Goal: Information Seeking & Learning: Learn about a topic

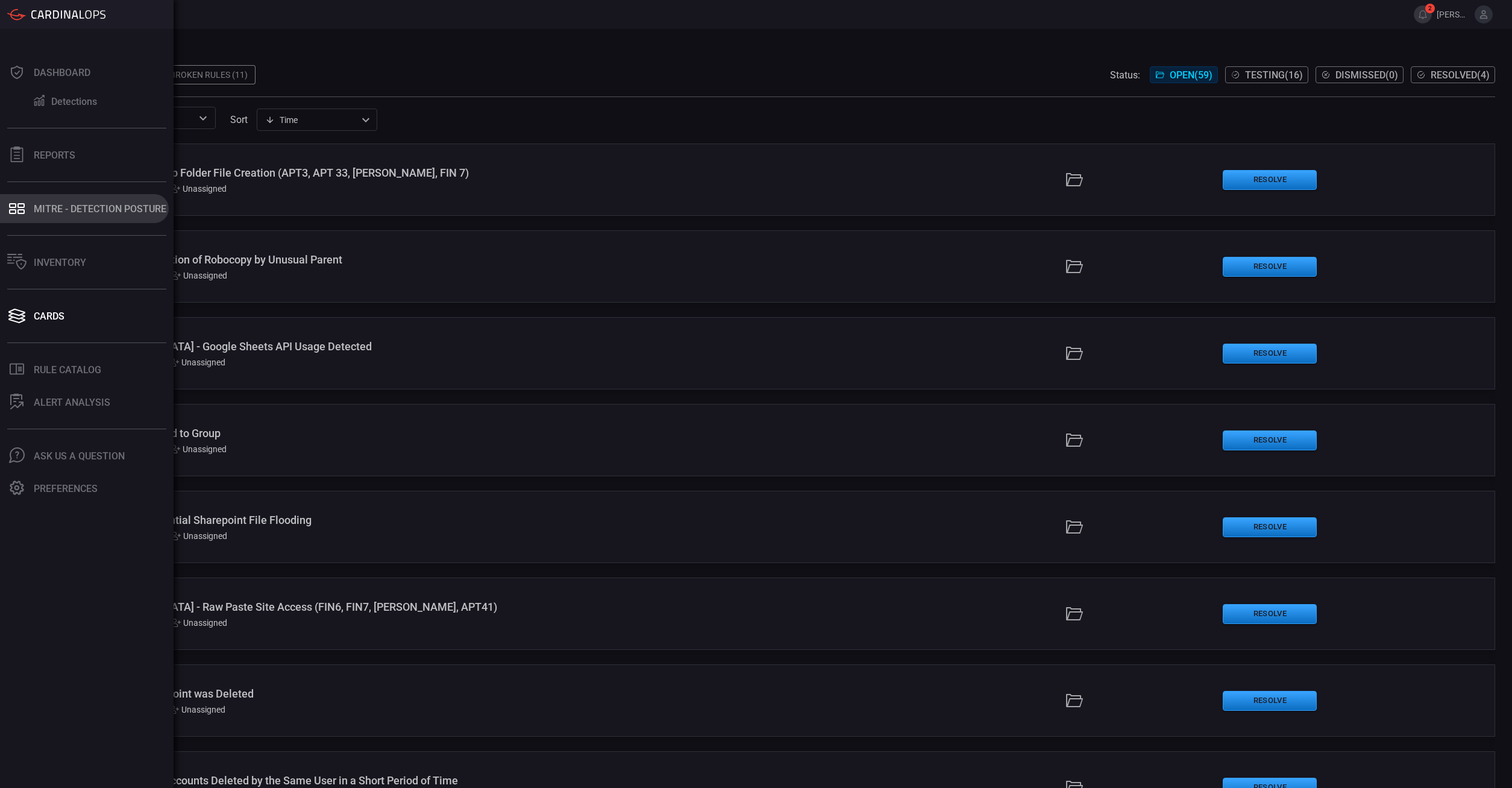
click at [21, 214] on icon at bounding box center [17, 208] width 19 height 17
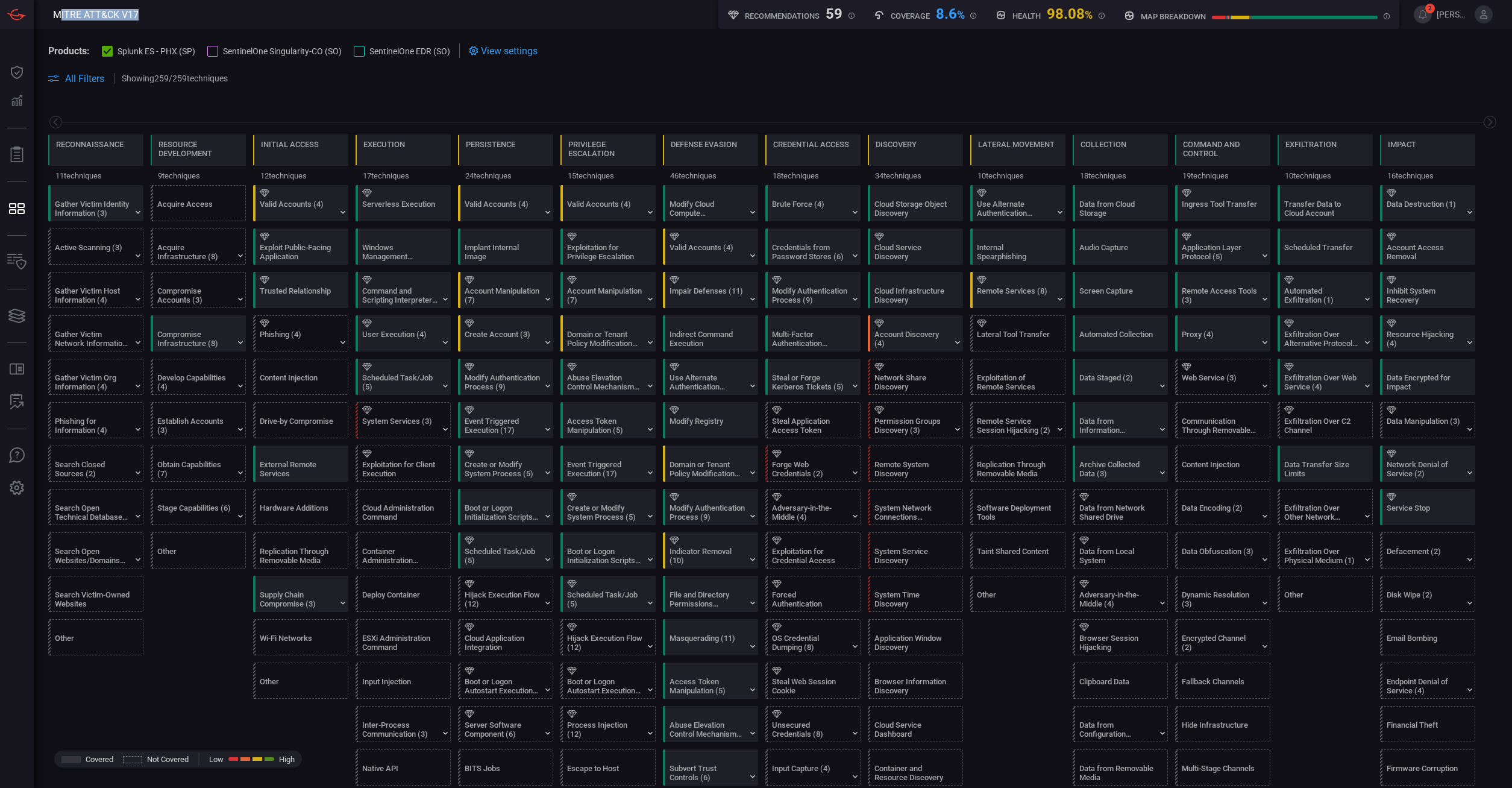
drag, startPoint x: 62, startPoint y: 16, endPoint x: 212, endPoint y: 13, distance: 150.0
click at [212, 13] on header "MITRE ATT&CK V17 Recommendations 59 Coverage 8.6 % Health 98.08 % map breakdown…" at bounding box center [756, 15] width 1512 height 29
click at [311, 54] on span "SentinelOne Singularity-CO (SO)" at bounding box center [282, 51] width 119 height 10
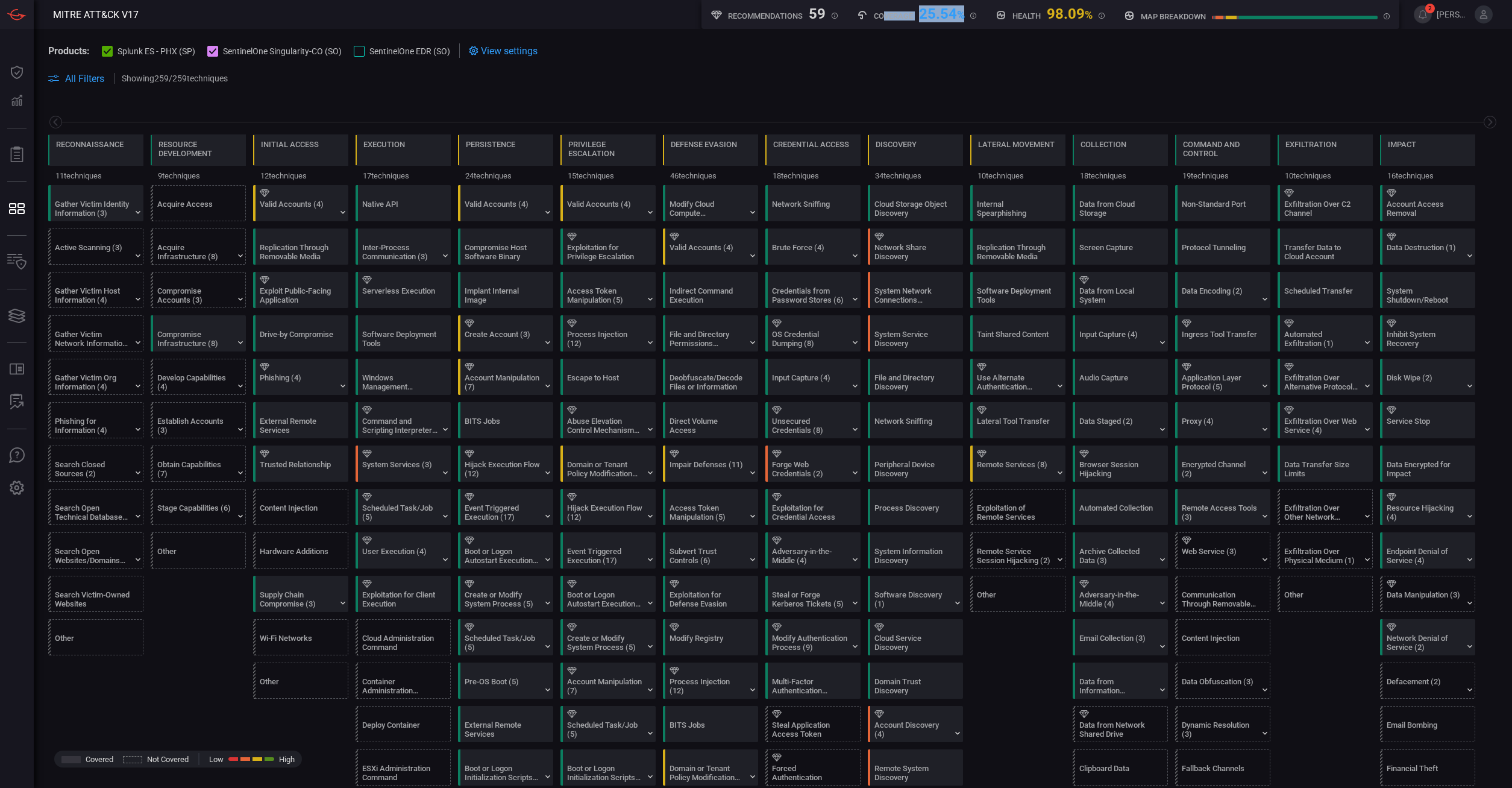
drag, startPoint x: 894, startPoint y: 12, endPoint x: 1007, endPoint y: 12, distance: 113.0
click at [833, 17] on div "Coverage 25.54 %" at bounding box center [916, 13] width 120 height 15
drag, startPoint x: 1015, startPoint y: 12, endPoint x: 1087, endPoint y: 17, distance: 72.2
click at [833, 17] on div "Health 98.09 %" at bounding box center [1051, 13] width 109 height 15
click at [553, 96] on span at bounding box center [773, 93] width 1450 height 15
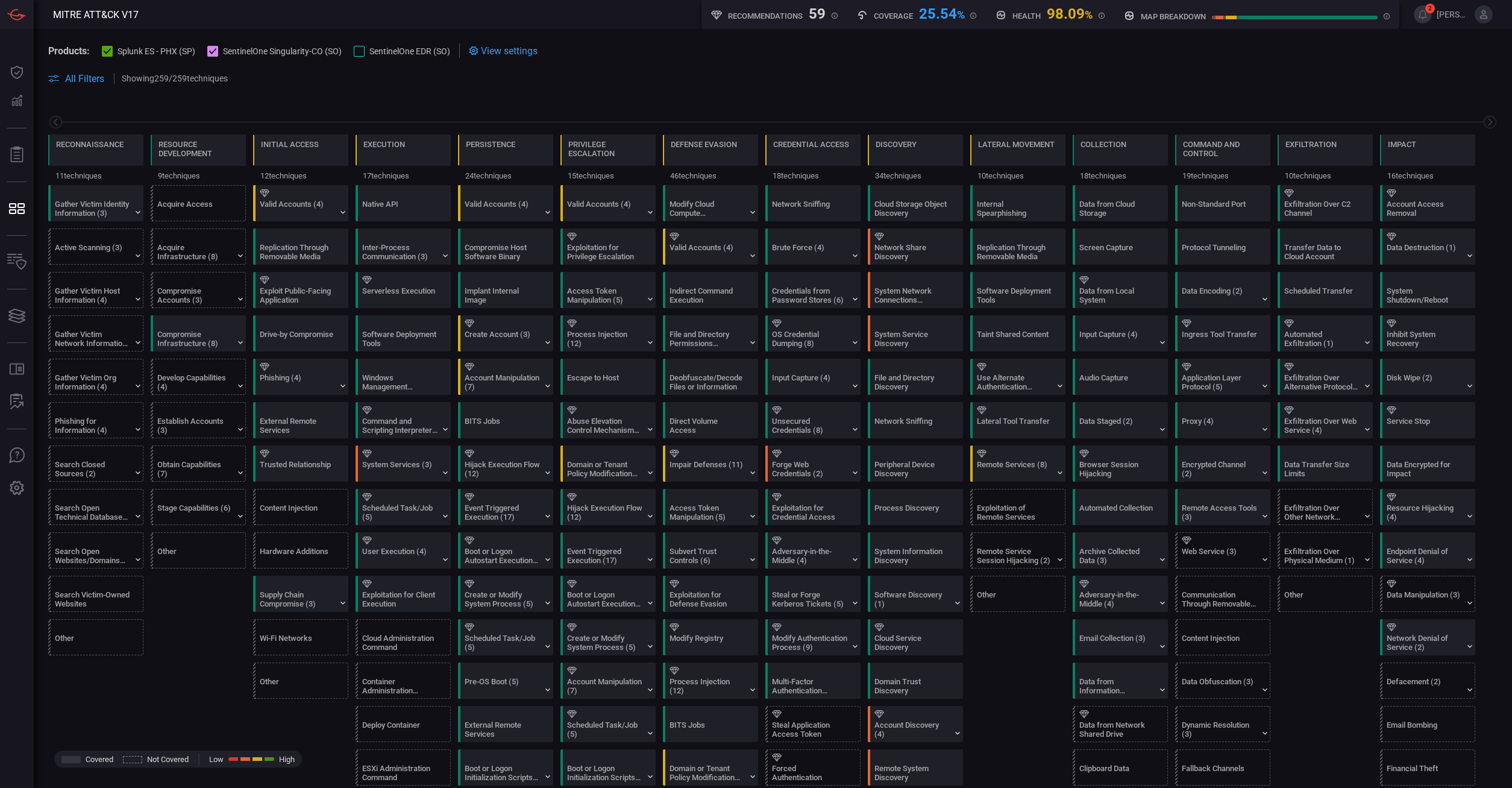
click at [833, 68] on span at bounding box center [773, 64] width 1450 height 13
drag, startPoint x: 815, startPoint y: 15, endPoint x: 1083, endPoint y: 12, distance: 268.0
click at [833, 12] on div "Recommendations 59 New rule suggestions Coverage 25.54 % MITRE ATT&CK technique…" at bounding box center [1050, 15] width 698 height 29
click at [833, 12] on div "98.09 %" at bounding box center [1070, 12] width 46 height 15
drag, startPoint x: 1091, startPoint y: 12, endPoint x: 869, endPoint y: 18, distance: 222.1
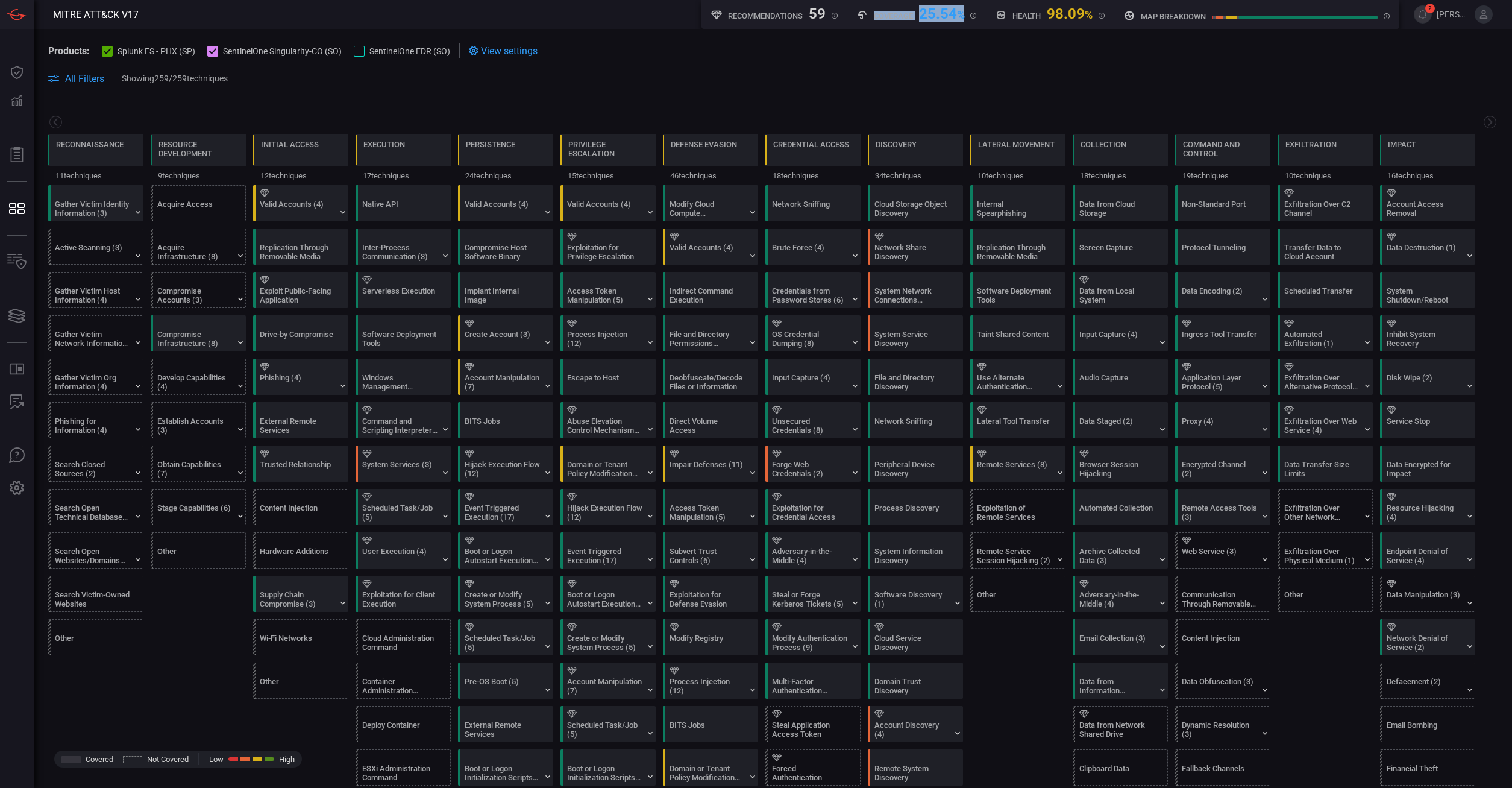
click at [833, 18] on div "Recommendations 59 New rule suggestions Coverage 25.54 % MITRE ATT&CK technique…" at bounding box center [1050, 15] width 698 height 29
click at [833, 18] on div "Coverage 25.54 % MITRE ATT&CK techniques coverage by rules" at bounding box center [916, 13] width 120 height 15
drag, startPoint x: 870, startPoint y: 13, endPoint x: 1098, endPoint y: 17, distance: 228.0
click at [833, 17] on div "Recommendations 59 New rule suggestions Coverage 25.54 % MITRE ATT&CK technique…" at bounding box center [1050, 15] width 698 height 29
click at [833, 18] on div "Health 98.09 % Healthy rules out of all configured ones" at bounding box center [1051, 13] width 109 height 15
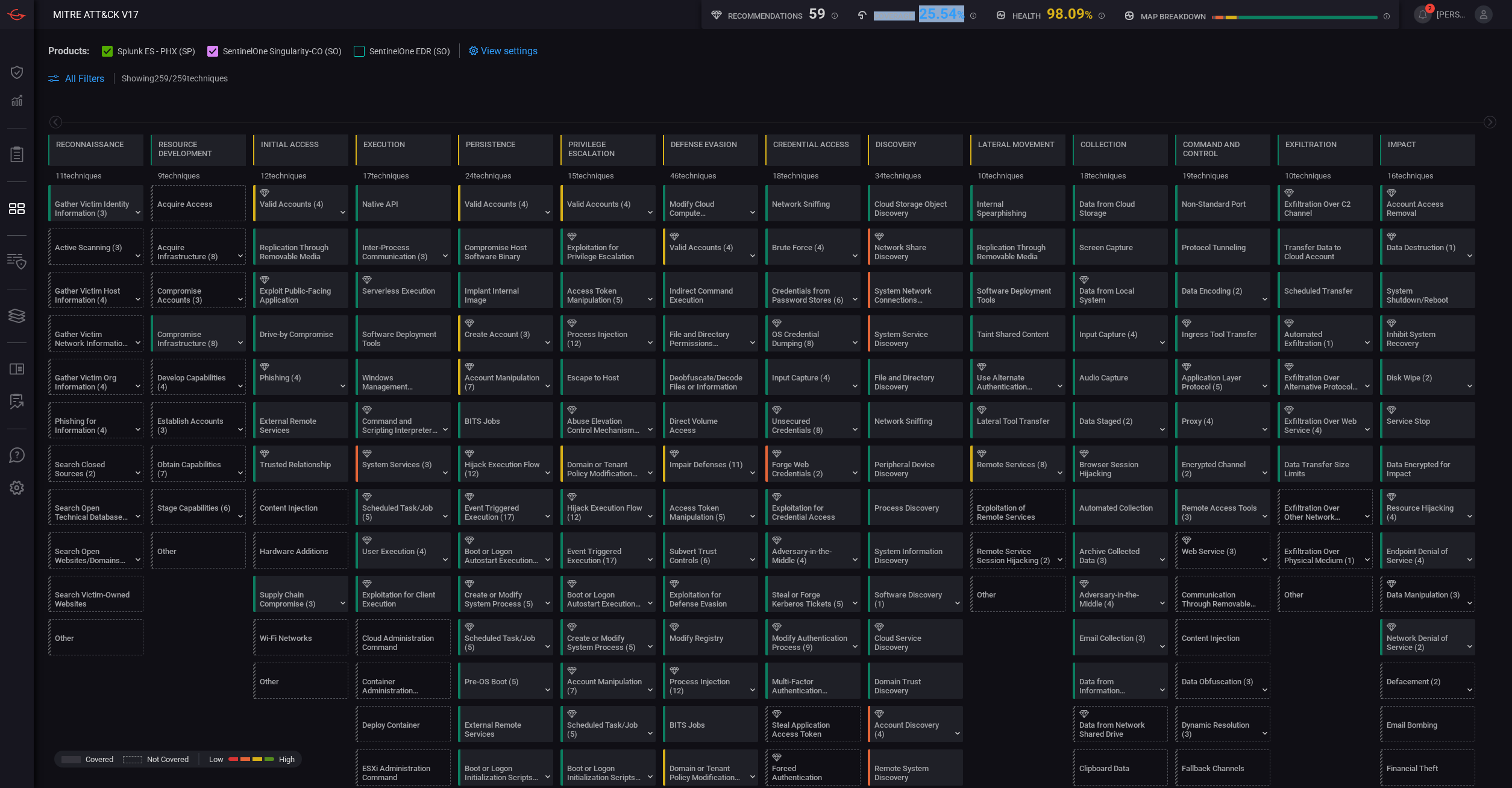
drag, startPoint x: 1091, startPoint y: 19, endPoint x: 848, endPoint y: 26, distance: 243.1
click at [833, 26] on div "Recommendations 59 New rule suggestions Coverage 25.54 % MITRE ATT&CK technique…" at bounding box center [1050, 15] width 698 height 29
click at [518, 53] on span "View settings" at bounding box center [509, 51] width 57 height 12
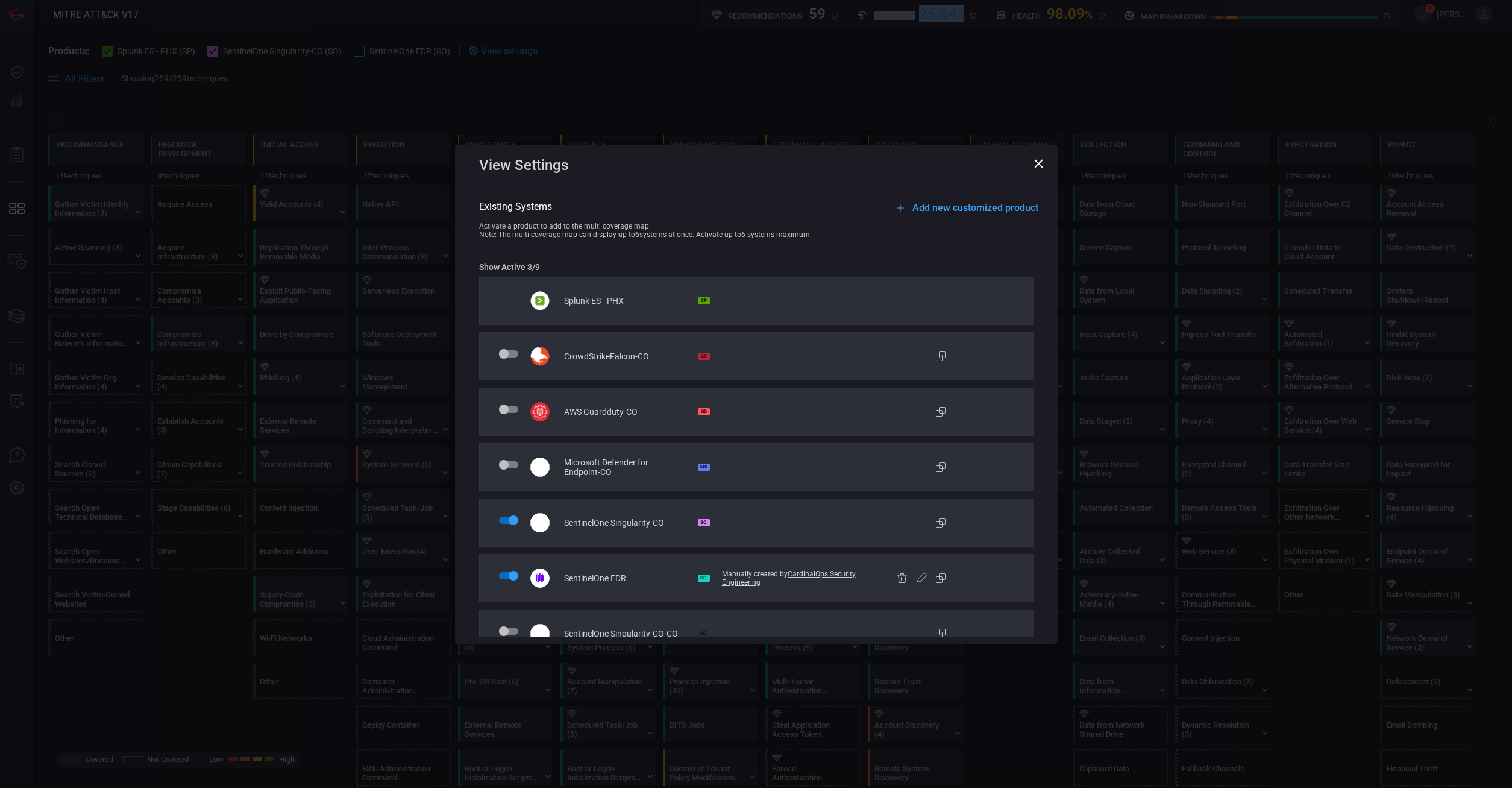
click at [833, 167] on icon at bounding box center [1038, 163] width 9 height 9
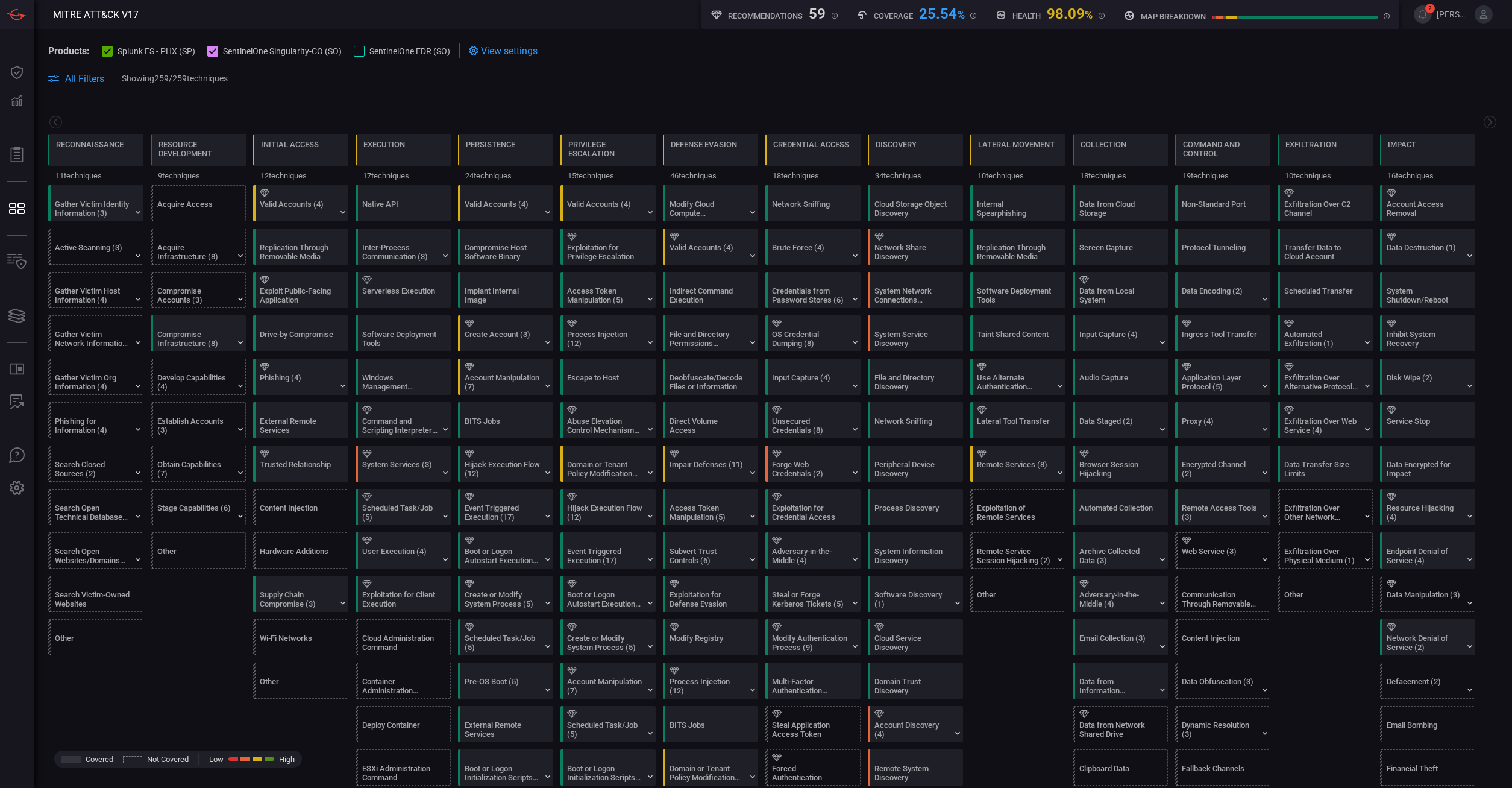
click at [508, 55] on span "View settings" at bounding box center [509, 51] width 57 height 12
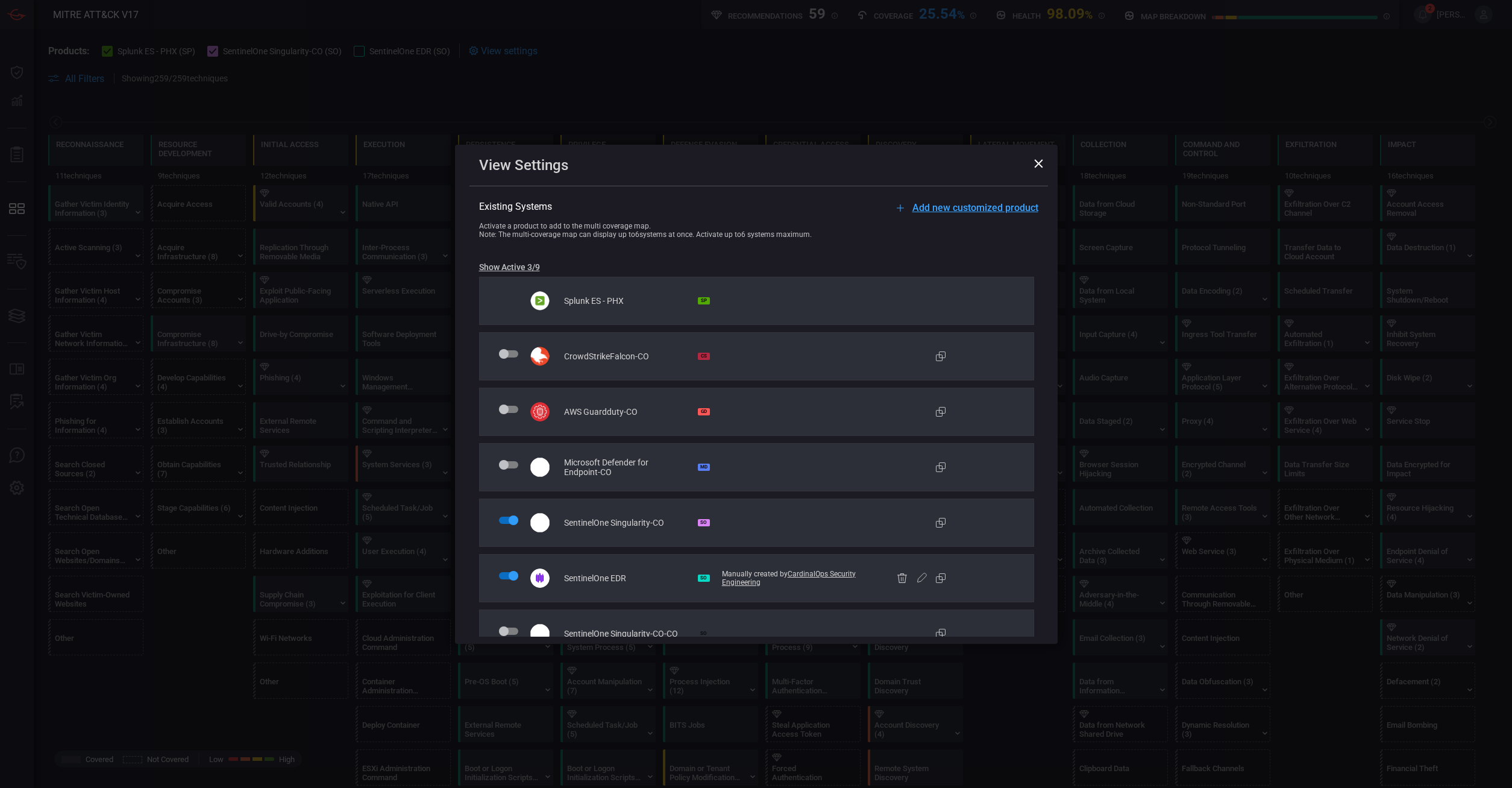
click at [833, 99] on div "View Settings Add new customized product Existing Systems Activate a product to…" at bounding box center [756, 394] width 1512 height 788
click at [833, 165] on icon at bounding box center [1038, 163] width 8 height 8
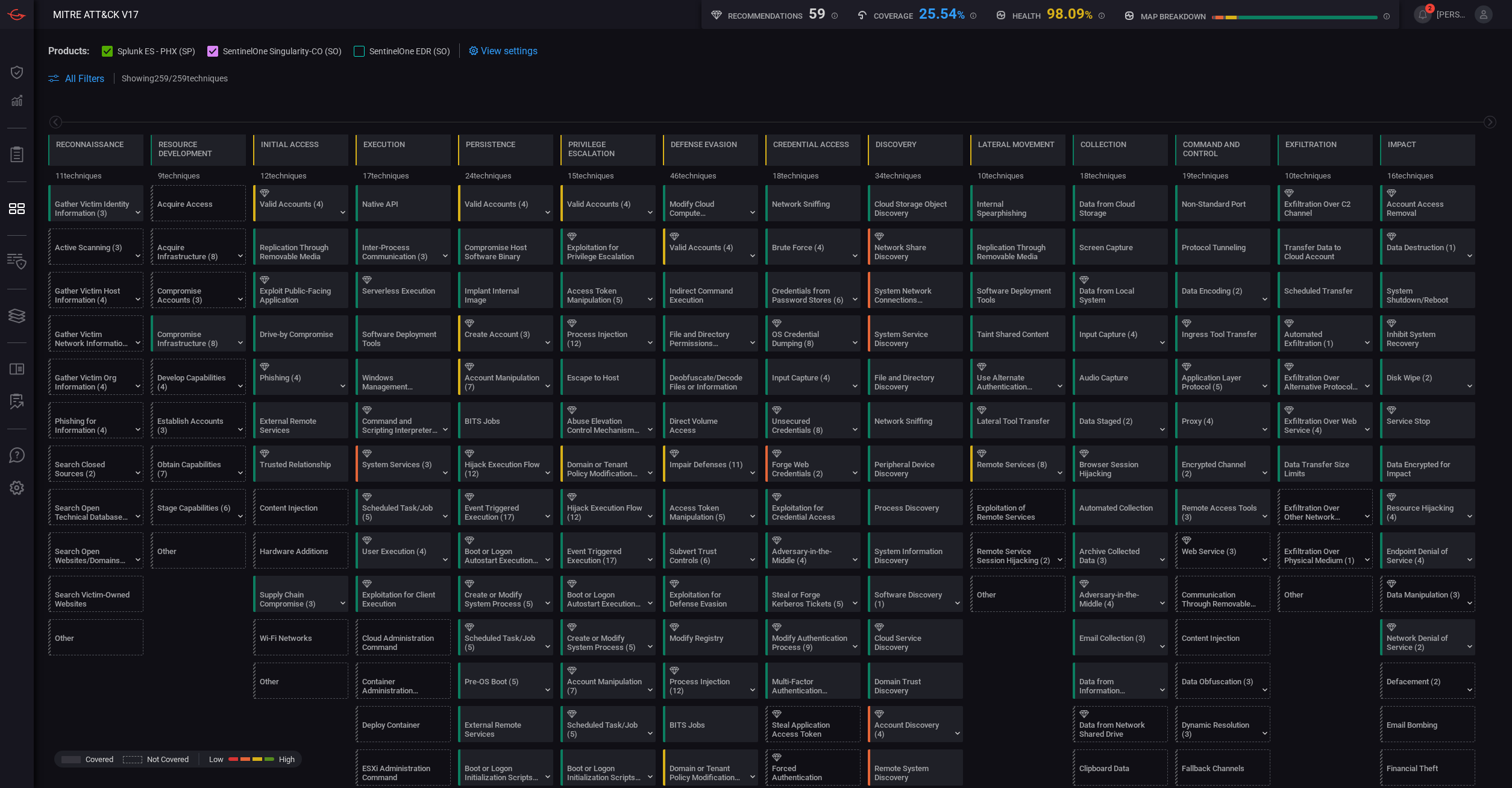
click at [212, 52] on icon at bounding box center [212, 51] width 8 height 6
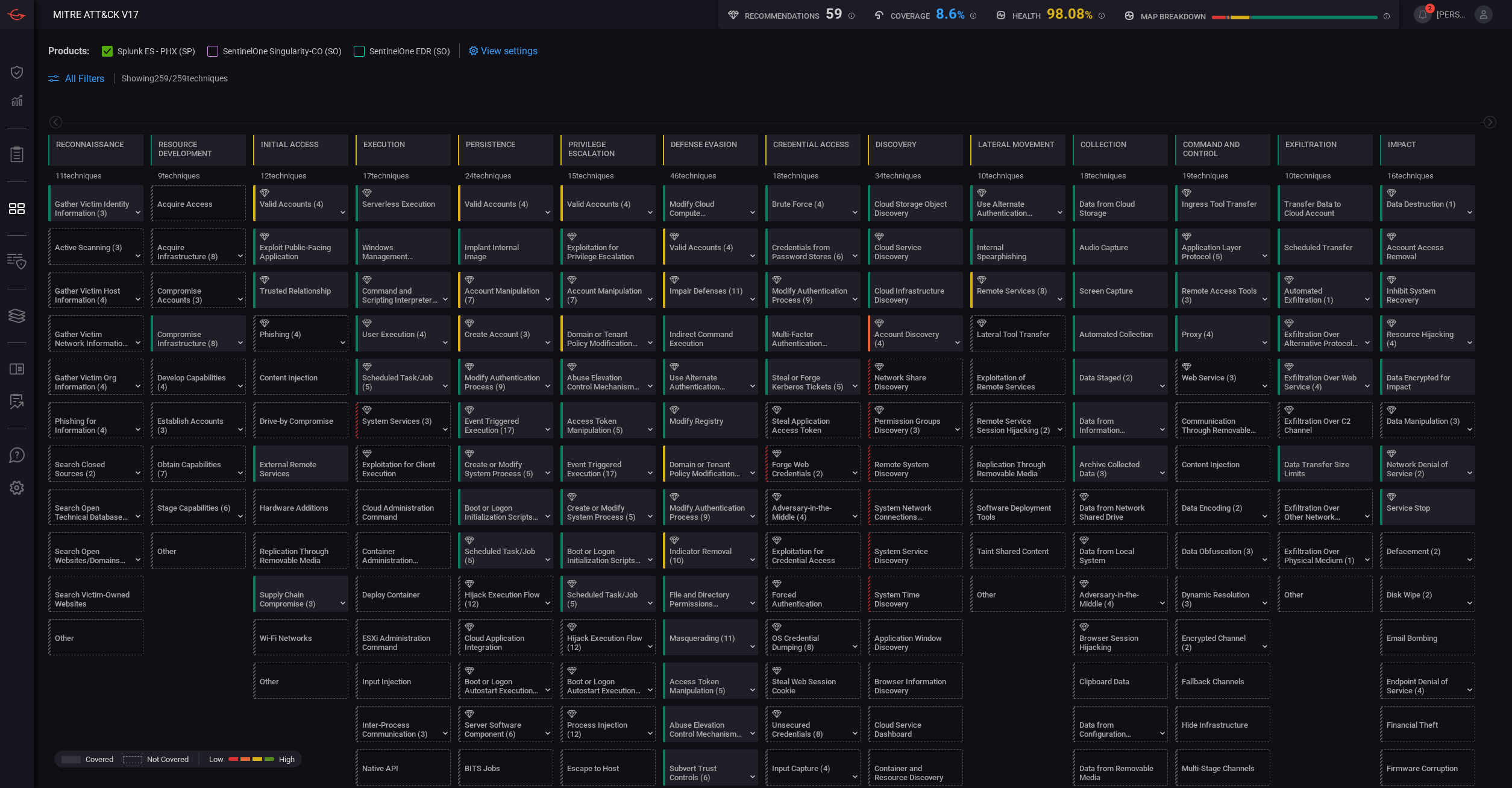
click at [105, 53] on icon at bounding box center [107, 51] width 8 height 6
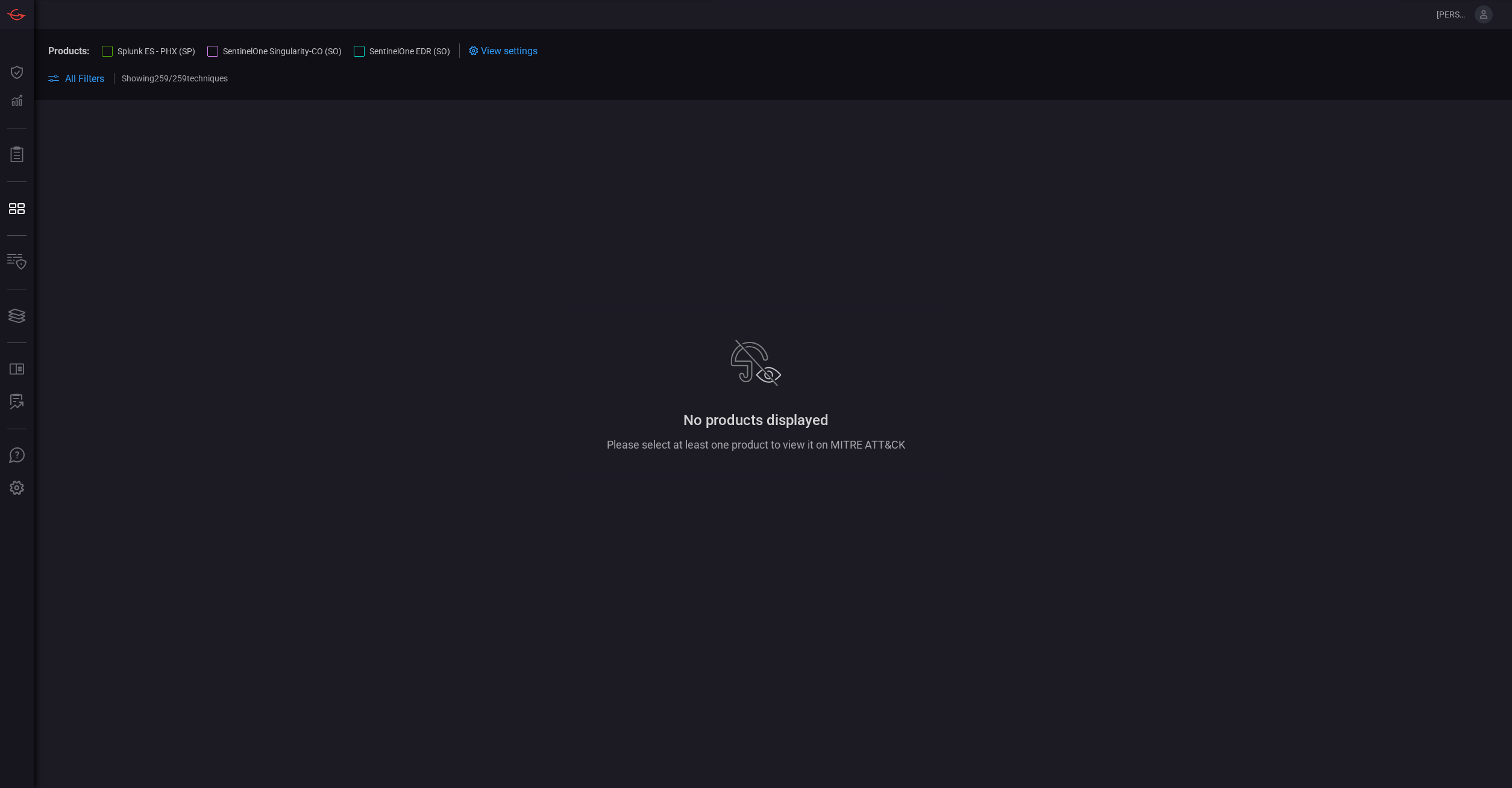
click at [214, 48] on div at bounding box center [213, 51] width 11 height 11
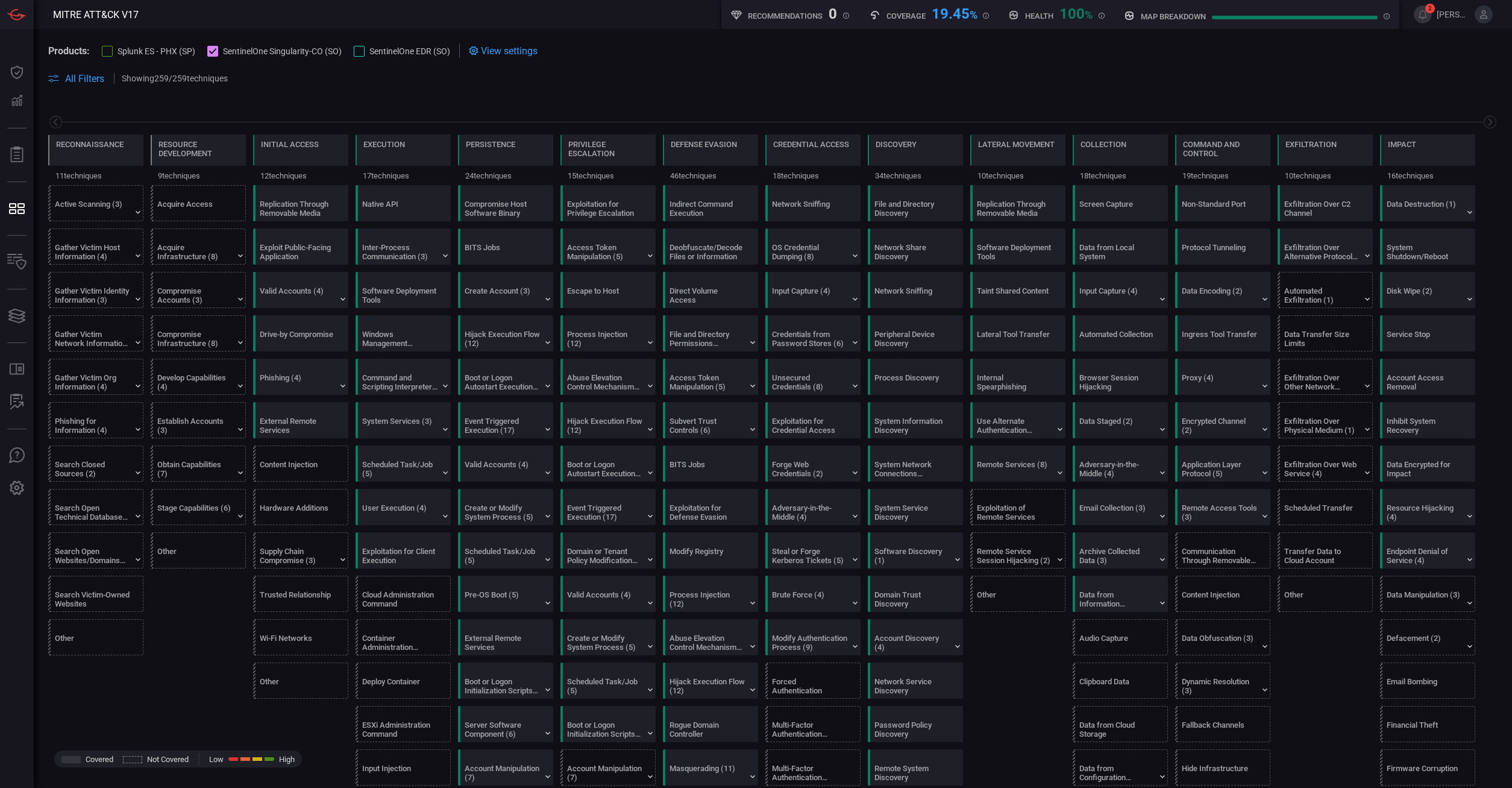
click at [579, 102] on div "Reconnaissance 11 techniques Resource Development 9 techniques Initial Access 1…" at bounding box center [773, 143] width 1479 height 85
click at [113, 49] on div at bounding box center [107, 51] width 11 height 11
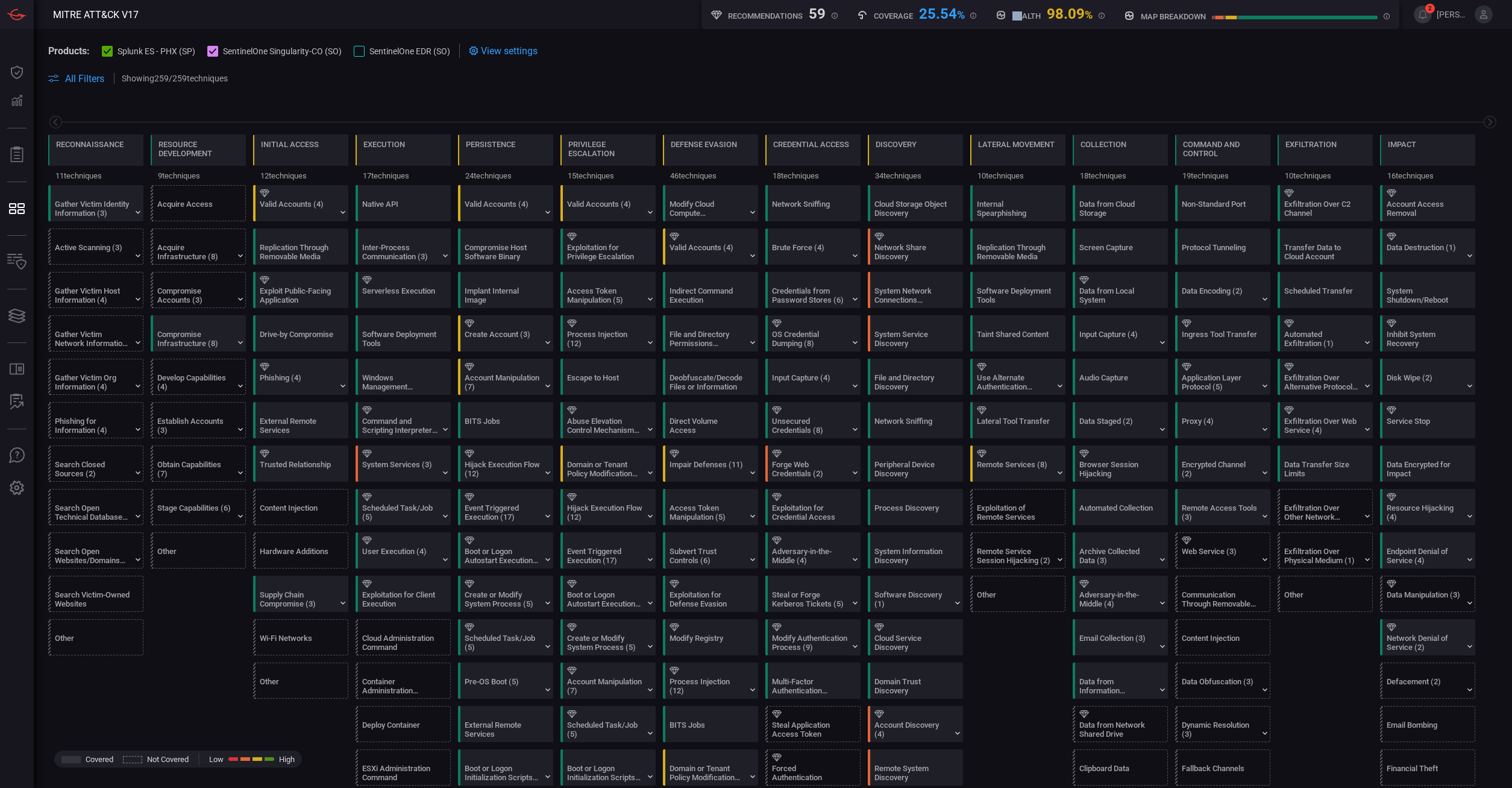
drag, startPoint x: 730, startPoint y: 15, endPoint x: 1015, endPoint y: 12, distance: 285.0
click at [833, 12] on div "Recommendations 59 Coverage 25.54 % MITRE ATT&CK techniques coverage by rules H…" at bounding box center [1050, 15] width 698 height 29
drag, startPoint x: 798, startPoint y: 57, endPoint x: 776, endPoint y: 58, distance: 22.0
click at [797, 57] on section "Products: Splunk ES - PHX (SP) SentinelOne Singularity-CO (SO) SentinelOne EDR …" at bounding box center [773, 51] width 1450 height 15
drag, startPoint x: 859, startPoint y: 251, endPoint x: 859, endPoint y: 259, distance: 8.0
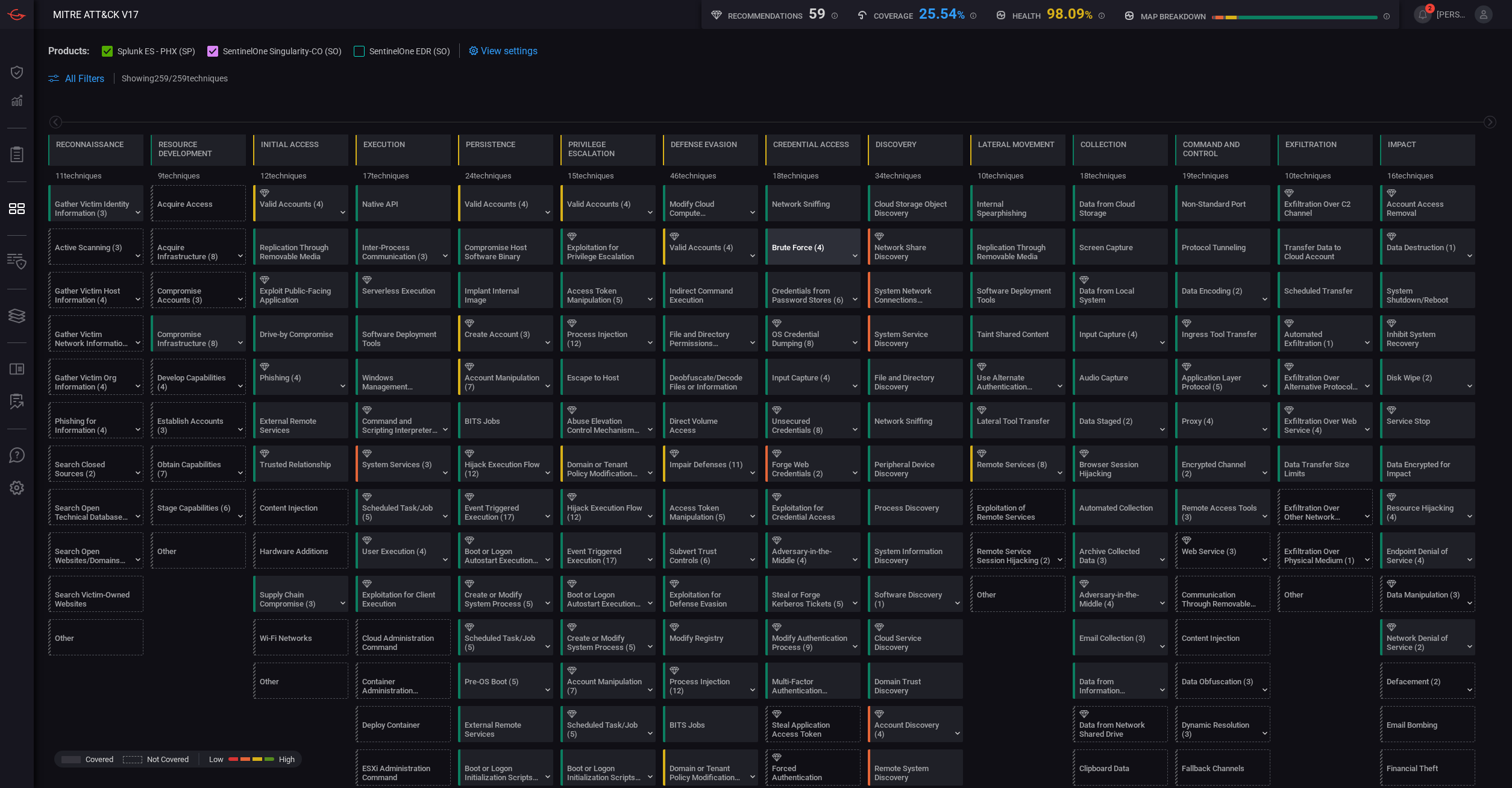
click at [833, 251] on div "Brute Force (4)" at bounding box center [816, 246] width 95 height 35
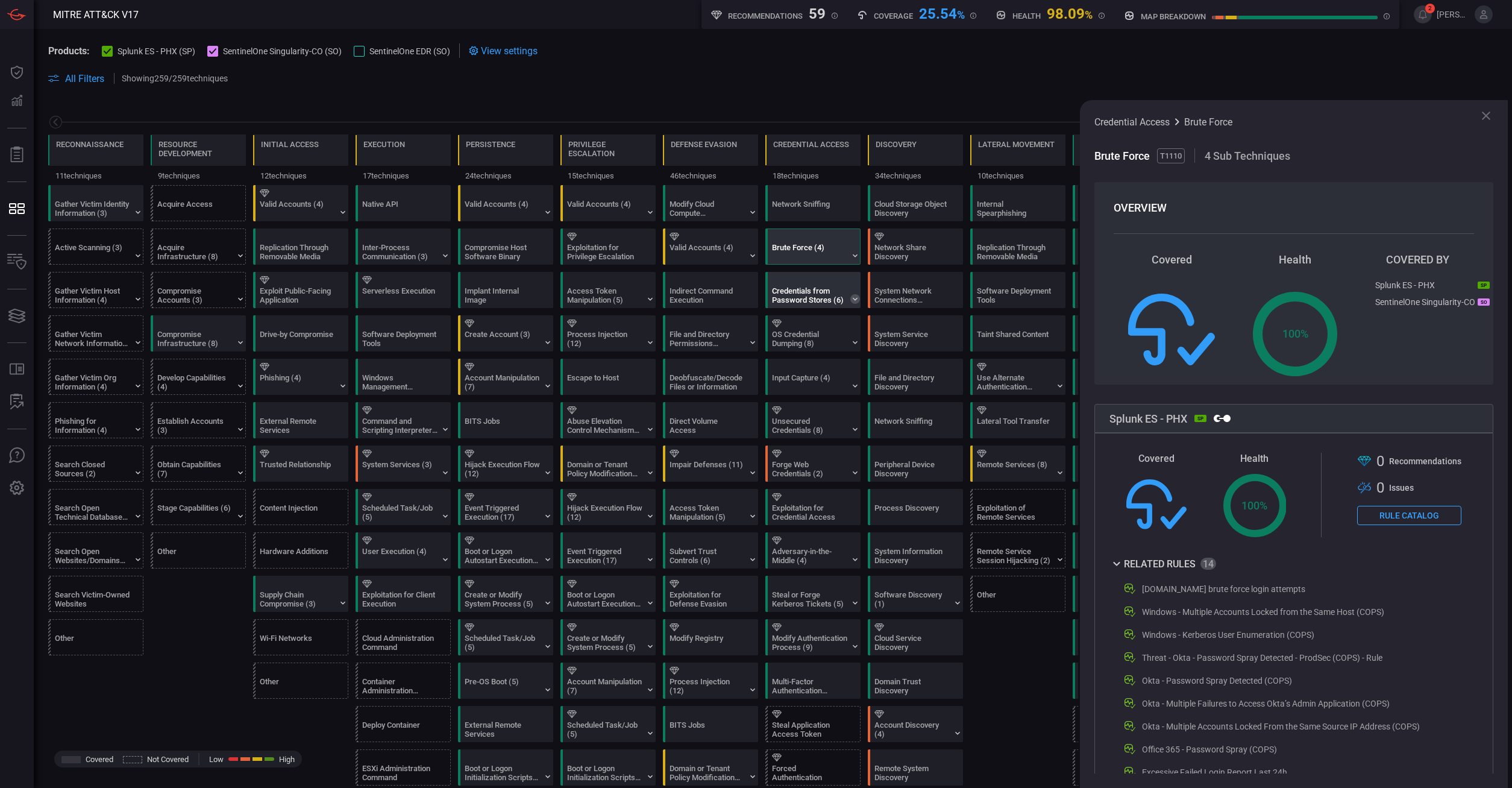
click at [833, 299] on icon at bounding box center [856, 299] width 10 height 10
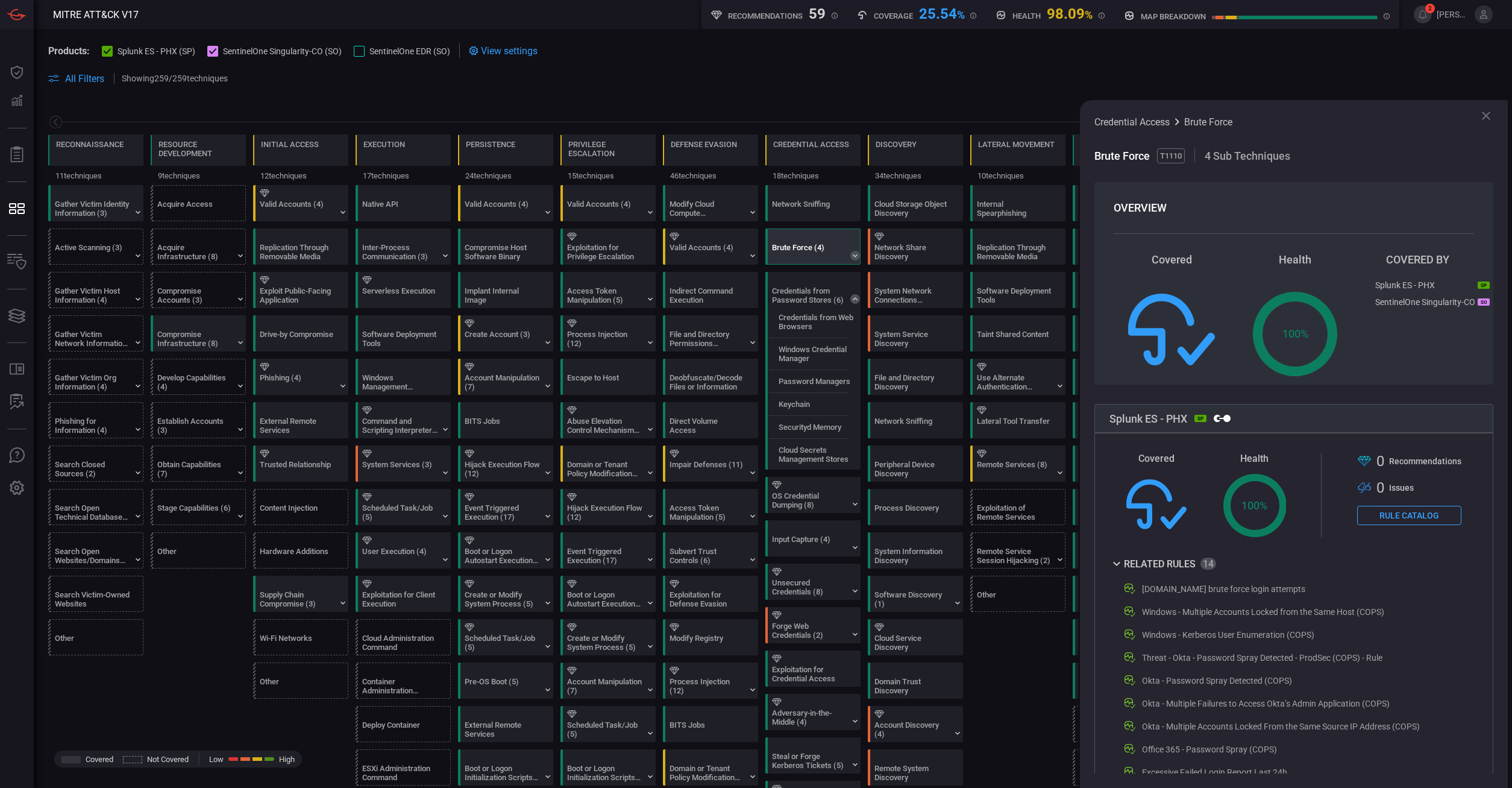
click at [833, 257] on icon at bounding box center [856, 256] width 10 height 10
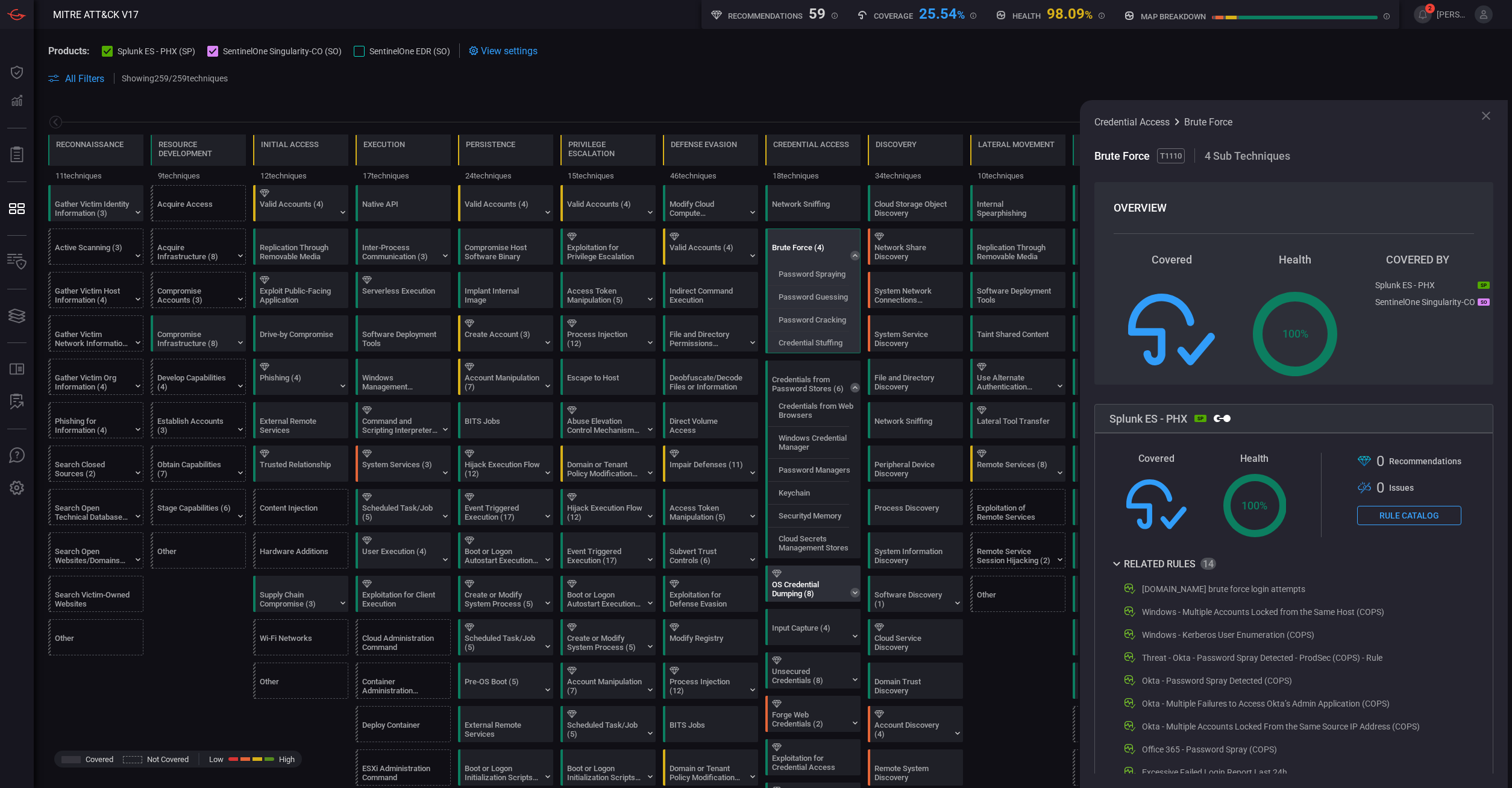
click at [833, 461] on icon at bounding box center [856, 593] width 10 height 10
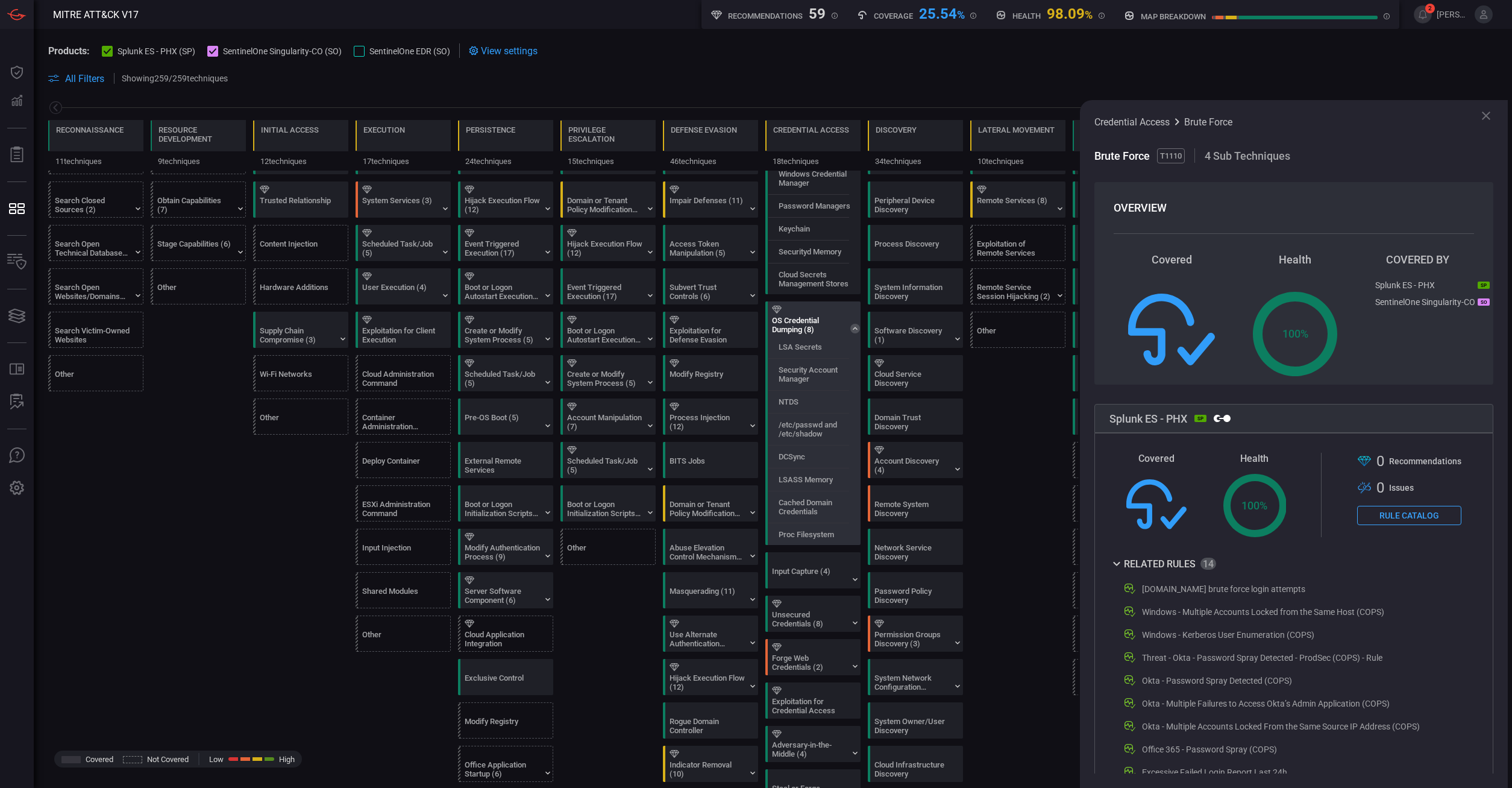
scroll to position [275, 0]
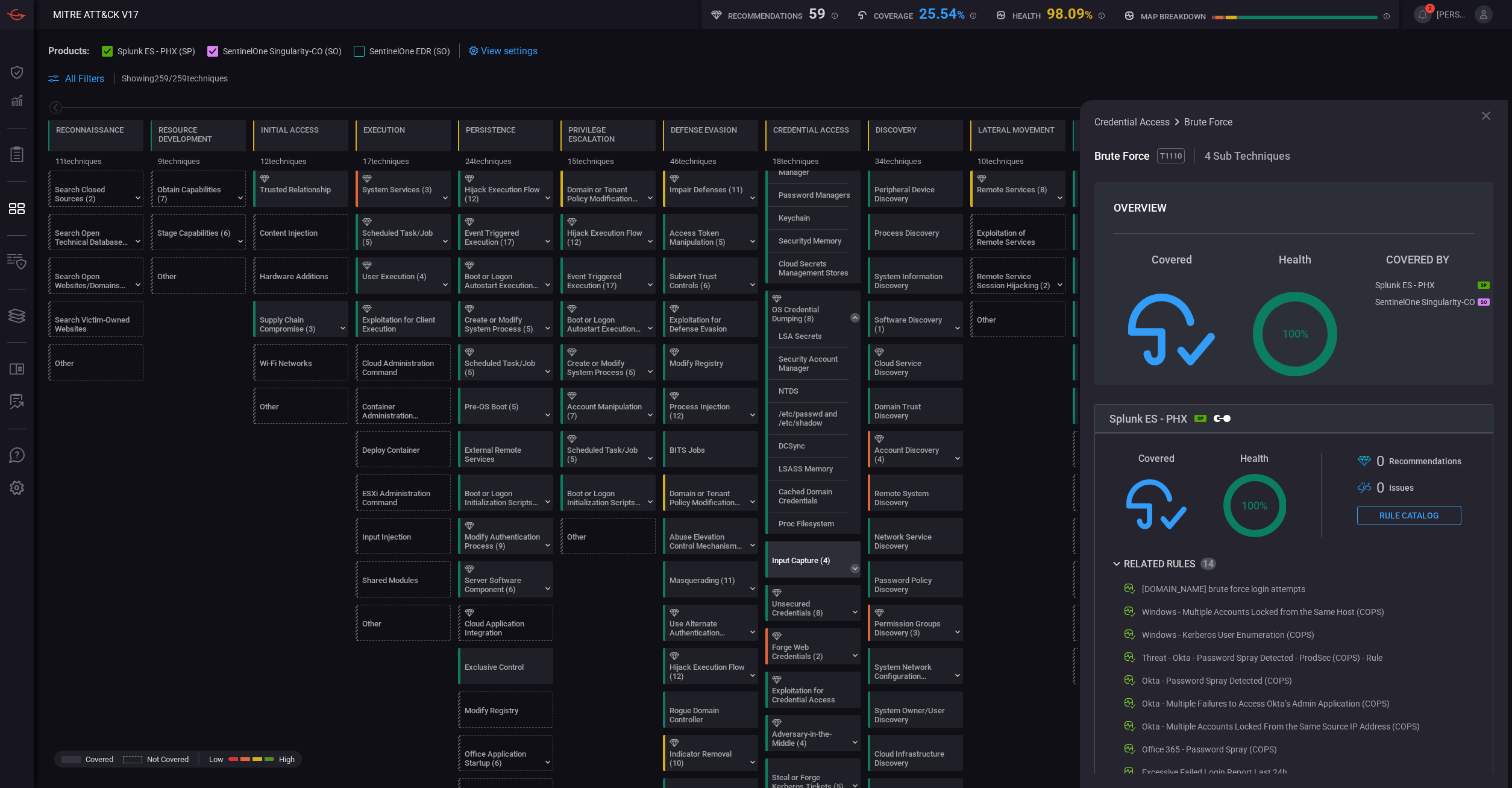
click at [833, 461] on icon at bounding box center [856, 569] width 10 height 10
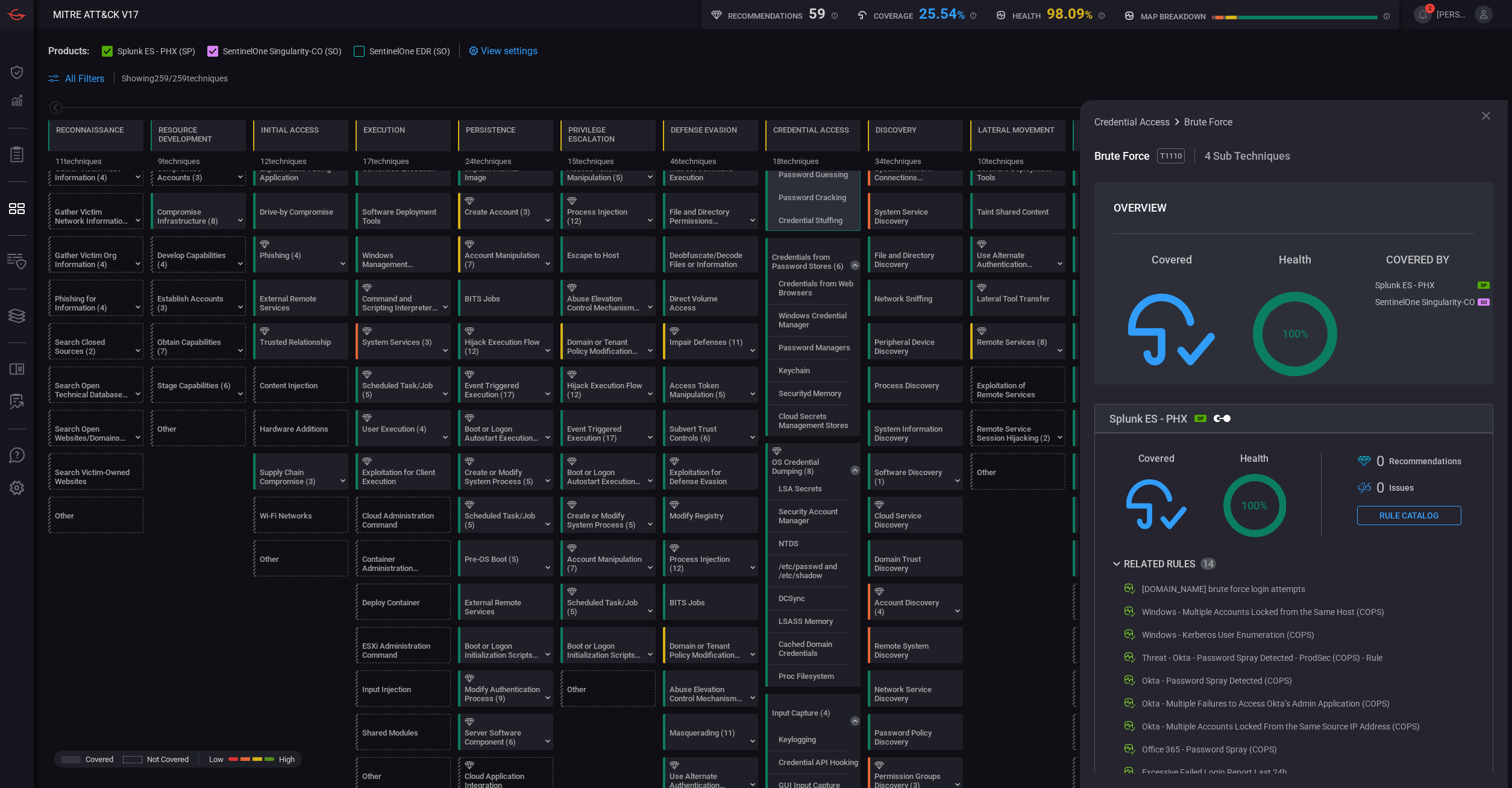
scroll to position [68, 0]
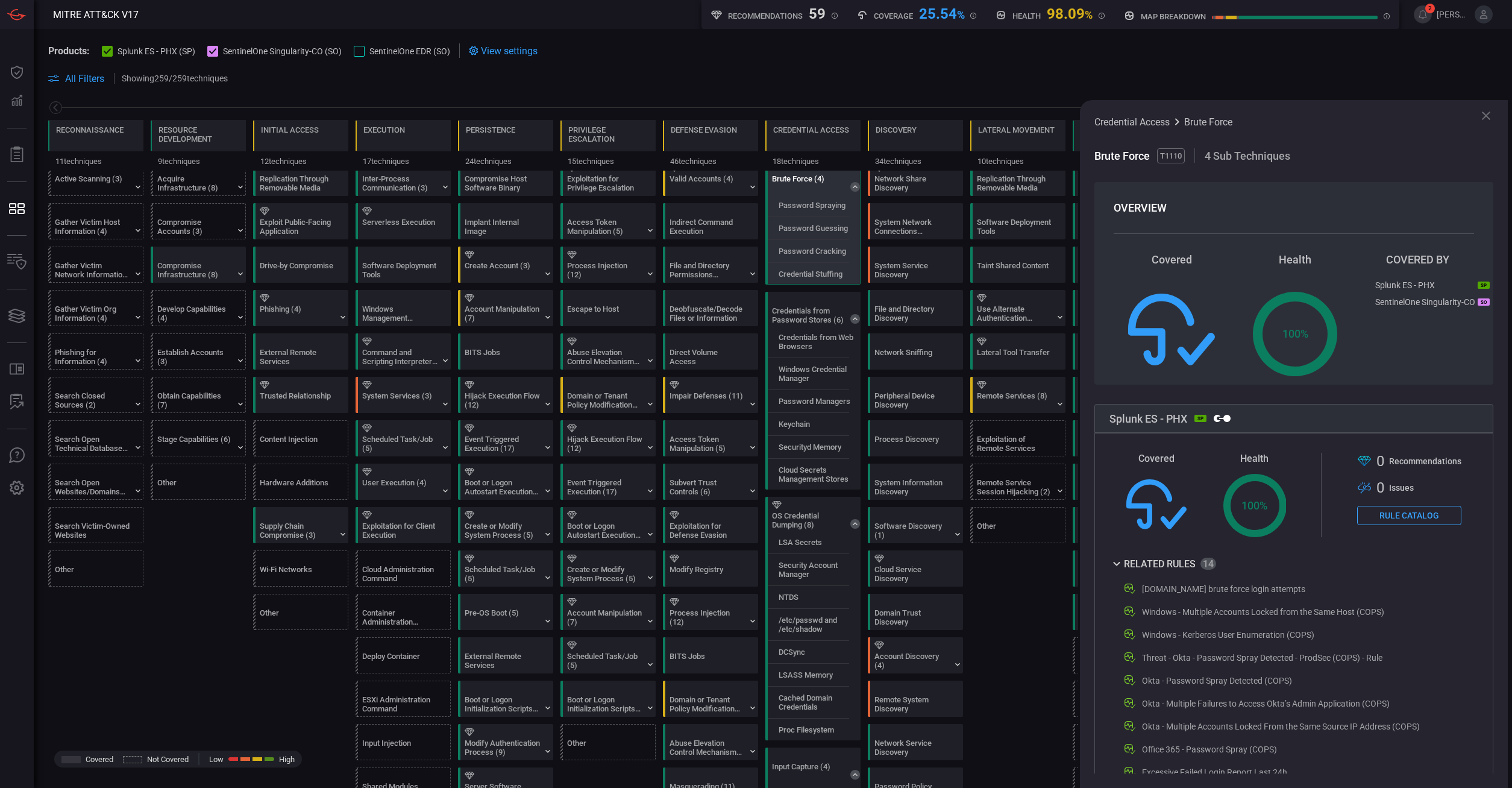
click at [107, 48] on icon at bounding box center [107, 51] width 8 height 8
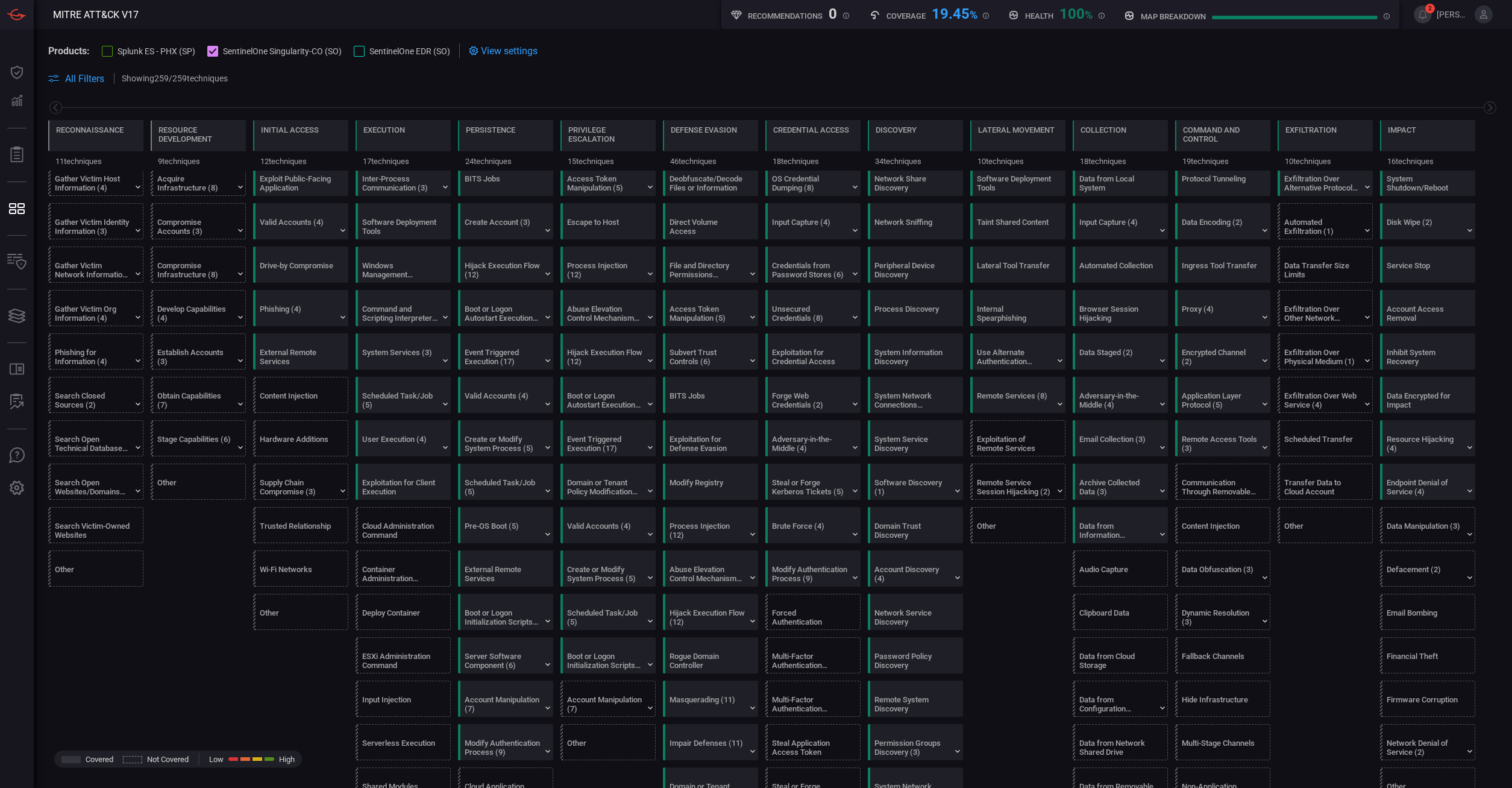
scroll to position [0, 0]
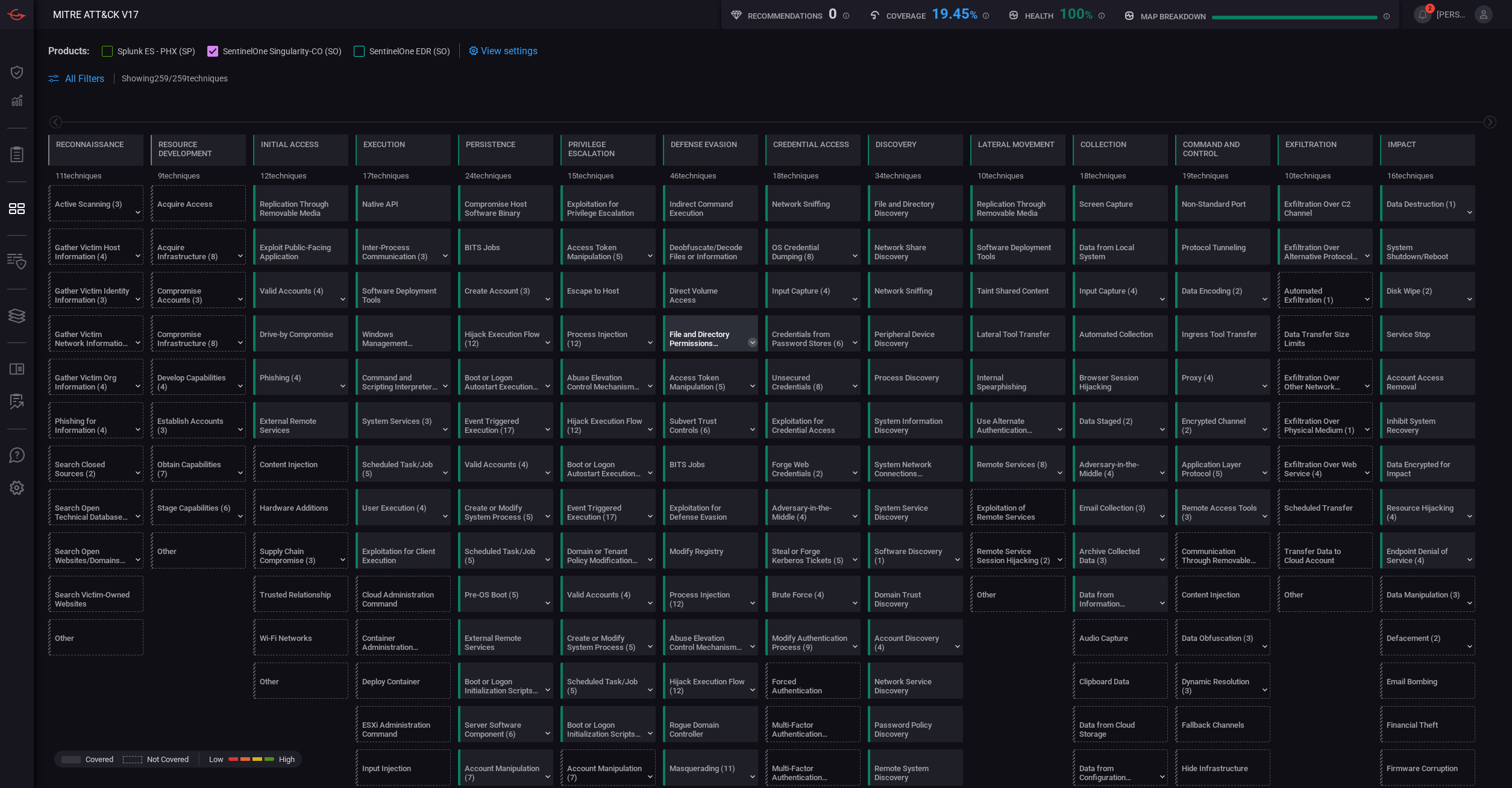
click at [755, 341] on icon at bounding box center [753, 342] width 10 height 10
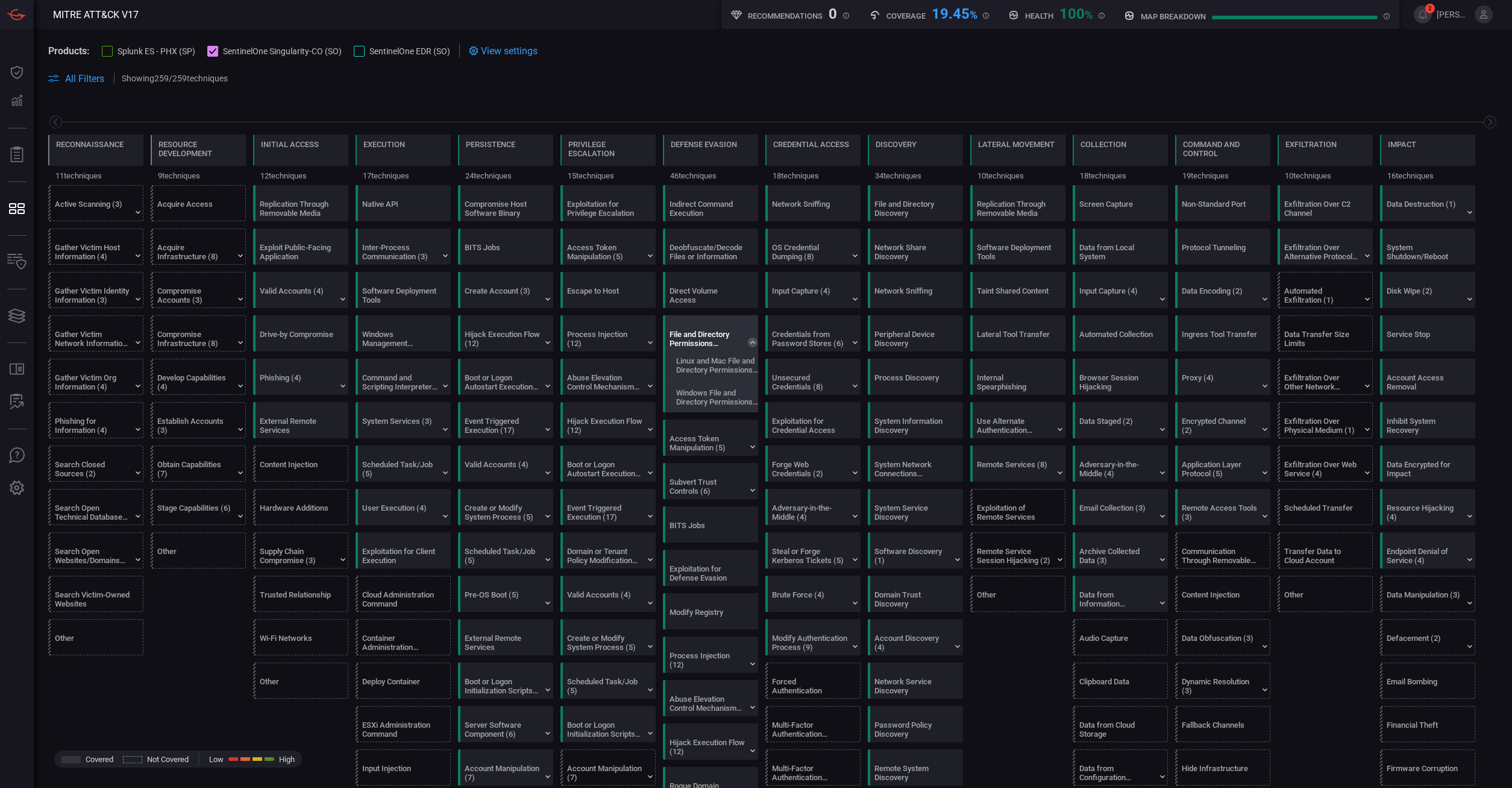
click at [755, 341] on icon at bounding box center [753, 342] width 10 height 10
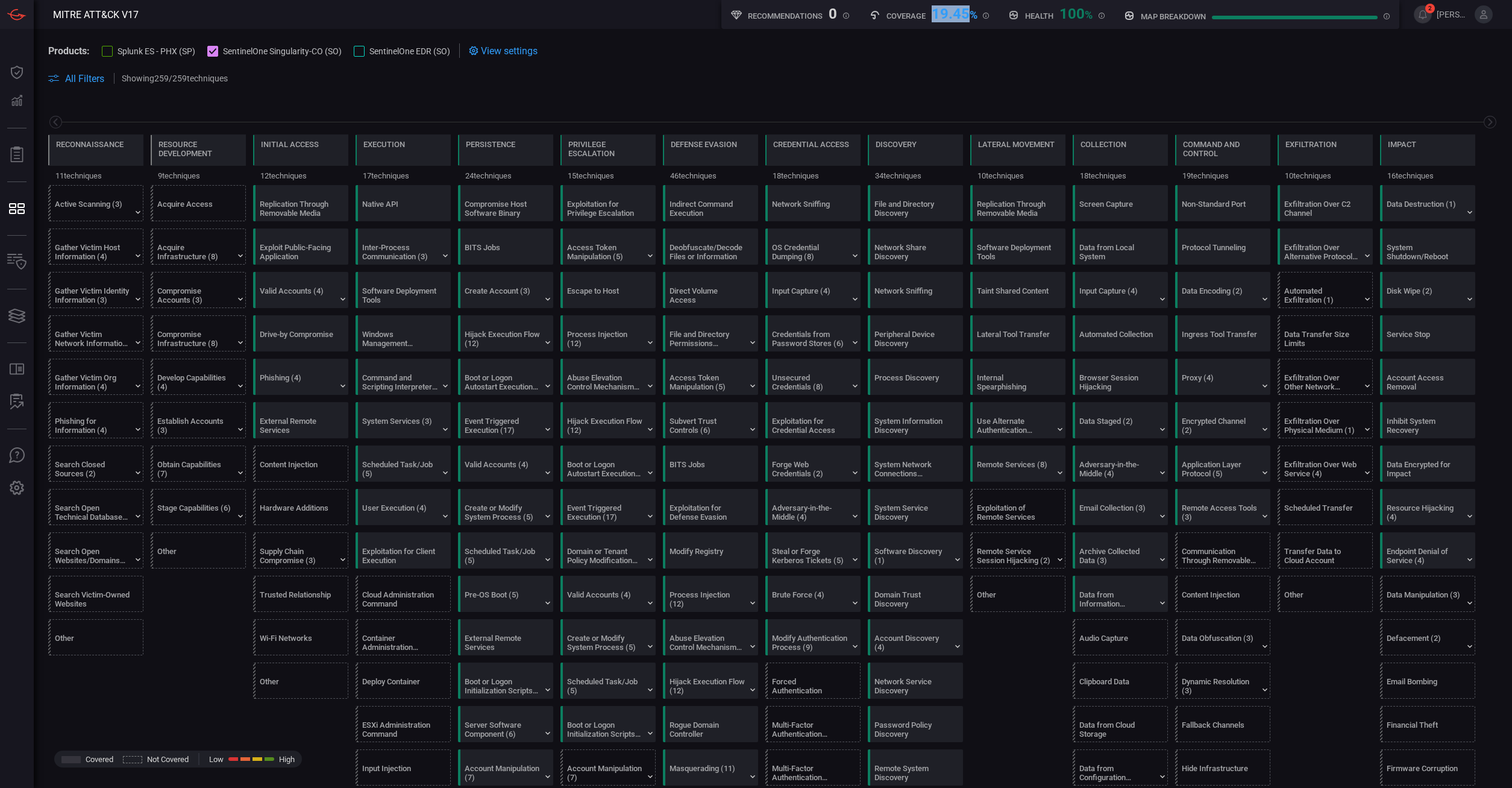
drag, startPoint x: 934, startPoint y: 17, endPoint x: 969, endPoint y: 18, distance: 35.0
click at [833, 18] on div "19.45 %" at bounding box center [955, 12] width 46 height 15
click at [833, 17] on div "19.45 %" at bounding box center [955, 12] width 46 height 15
click at [653, 387] on icon at bounding box center [650, 386] width 10 height 10
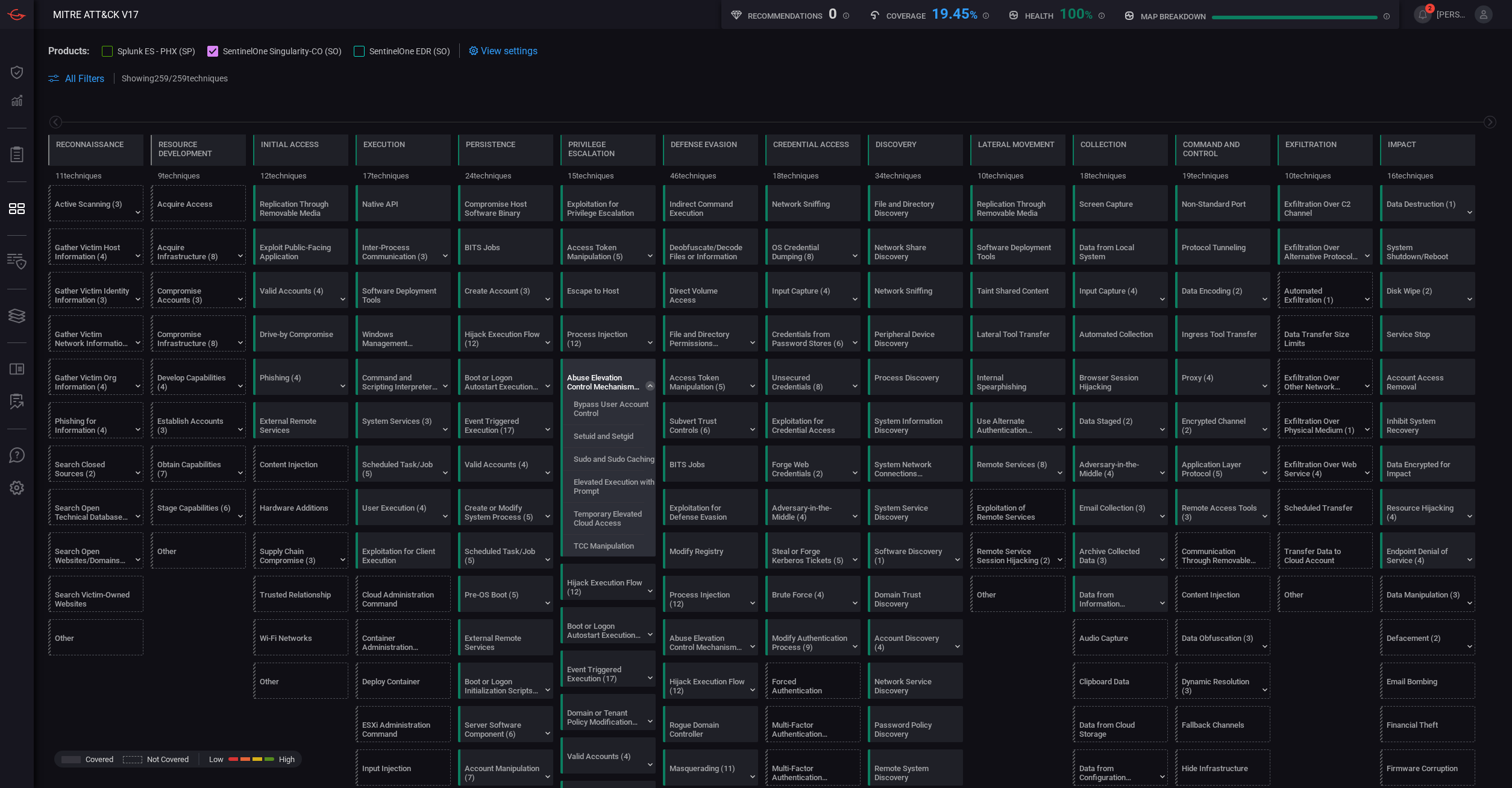
click at [653, 387] on icon at bounding box center [650, 386] width 10 height 10
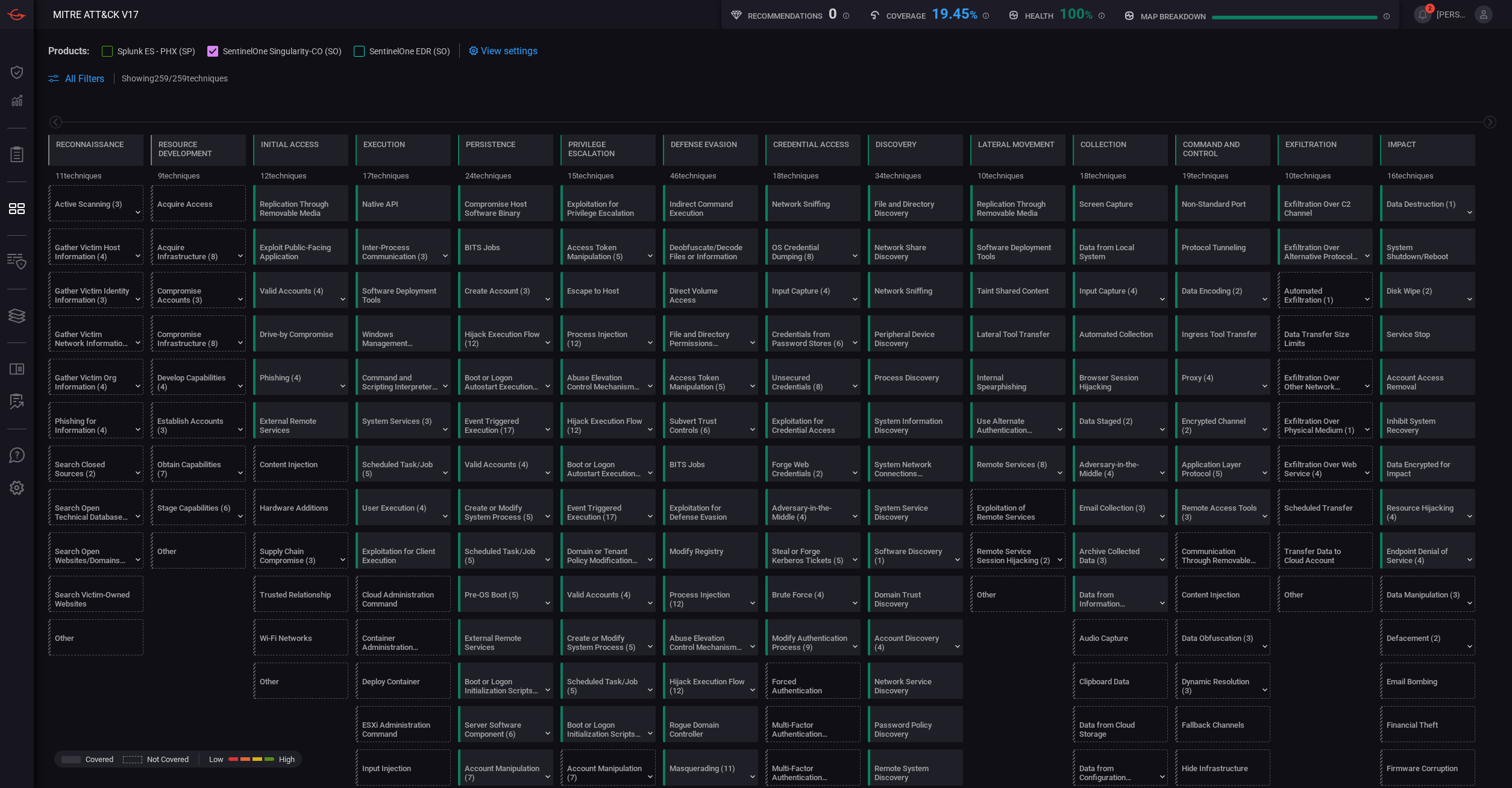
click at [217, 46] on div at bounding box center [213, 51] width 11 height 11
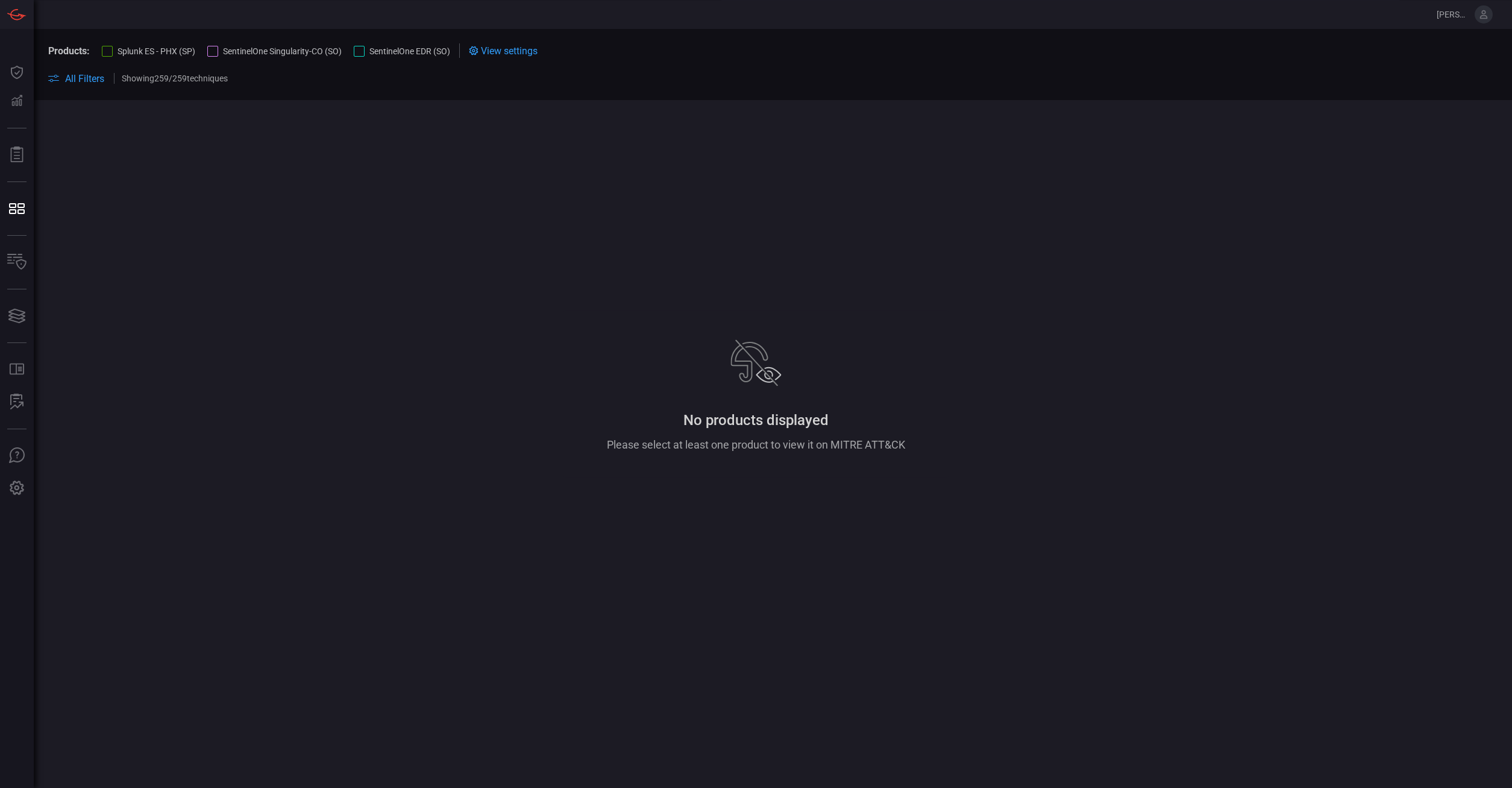
click at [107, 51] on div at bounding box center [107, 51] width 11 height 11
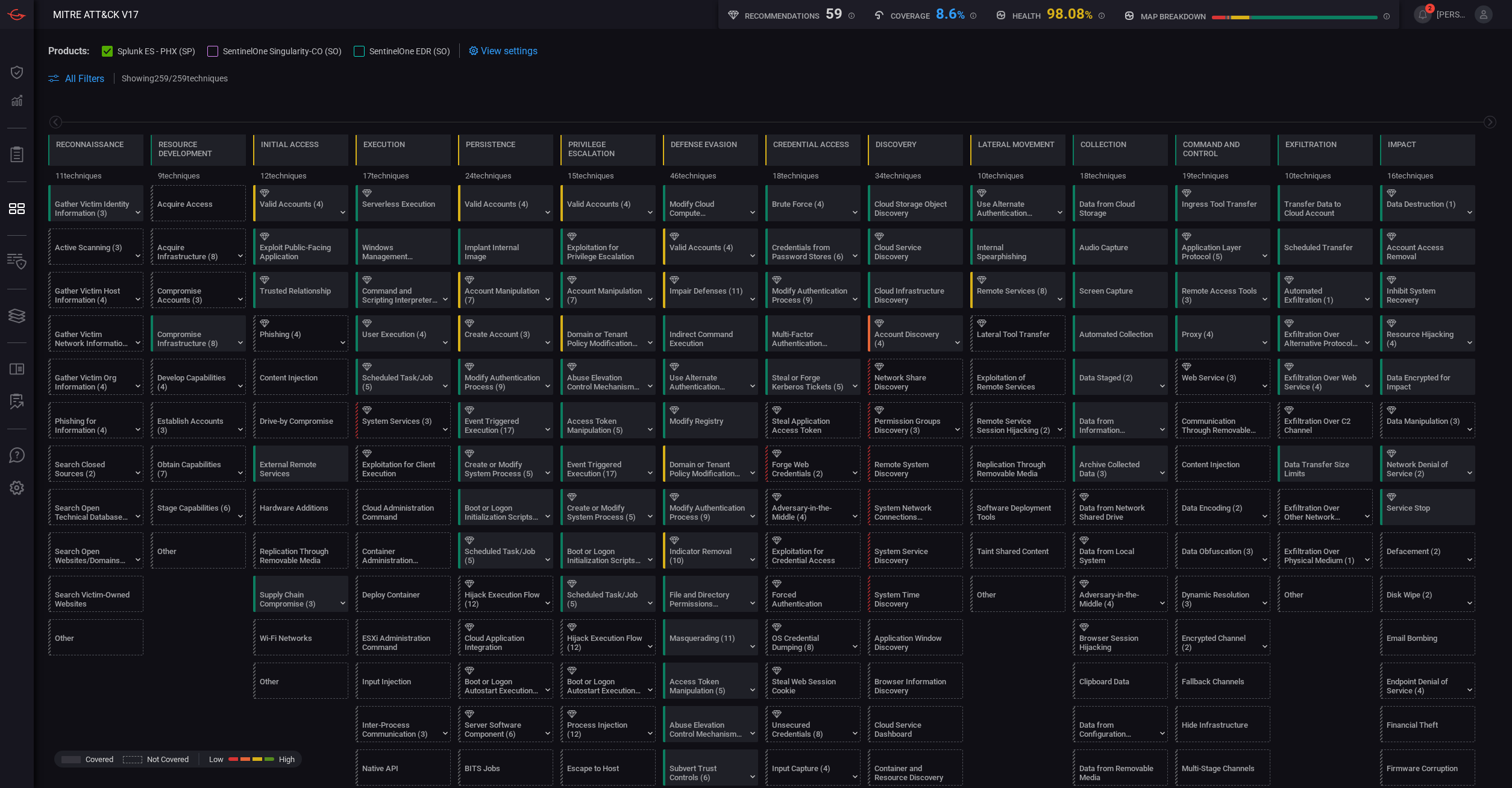
click at [217, 52] on div at bounding box center [213, 51] width 11 height 11
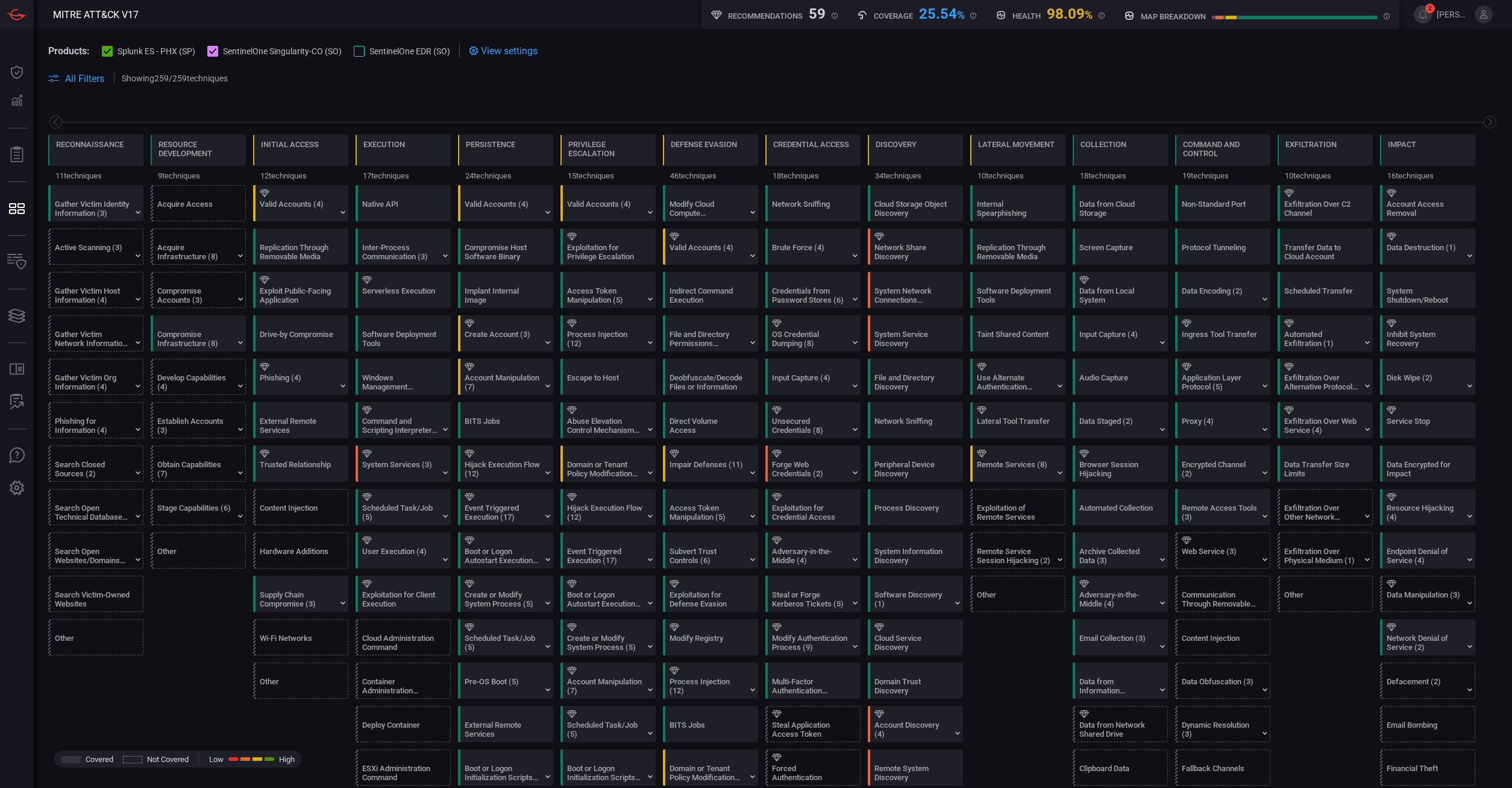
click at [641, 89] on span at bounding box center [773, 93] width 1450 height 15
drag, startPoint x: 152, startPoint y: 79, endPoint x: 170, endPoint y: 77, distance: 18.1
click at [170, 77] on p "Showing 259 / 259 techniques" at bounding box center [174, 78] width 106 height 10
click at [142, 75] on p "Showing 259 / 259 techniques" at bounding box center [174, 78] width 106 height 10
drag, startPoint x: 155, startPoint y: 77, endPoint x: 171, endPoint y: 80, distance: 16.3
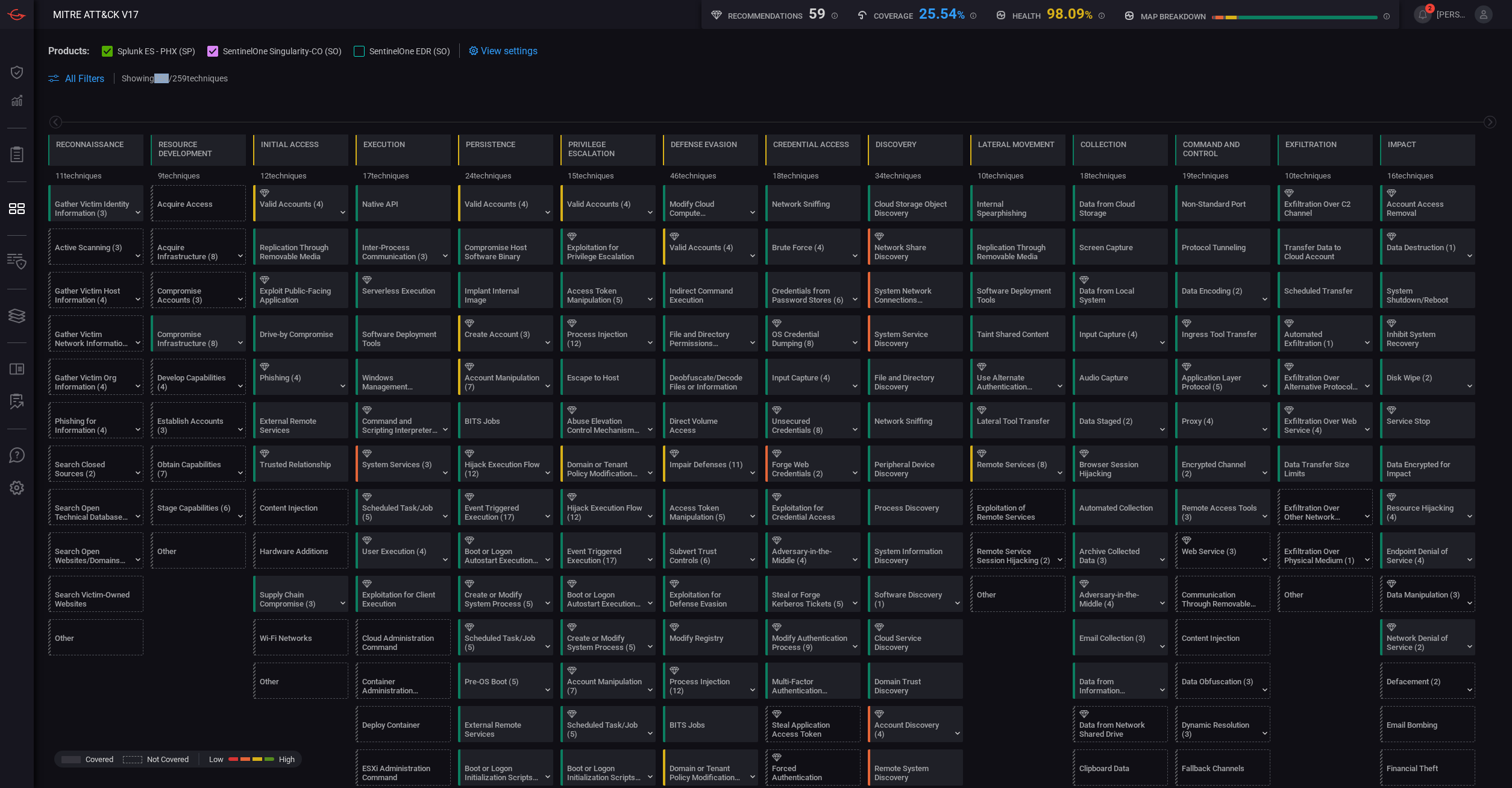
click at [171, 80] on p "Showing 259 / 259 techniques" at bounding box center [174, 78] width 106 height 10
click at [159, 77] on p "Showing 259 / 259 techniques" at bounding box center [174, 78] width 106 height 10
drag, startPoint x: 156, startPoint y: 77, endPoint x: 170, endPoint y: 77, distance: 14.0
click at [170, 77] on p "Showing 259 / 259 techniques" at bounding box center [174, 78] width 106 height 10
click at [171, 77] on p "Showing 259 / 259 techniques" at bounding box center [174, 78] width 106 height 10
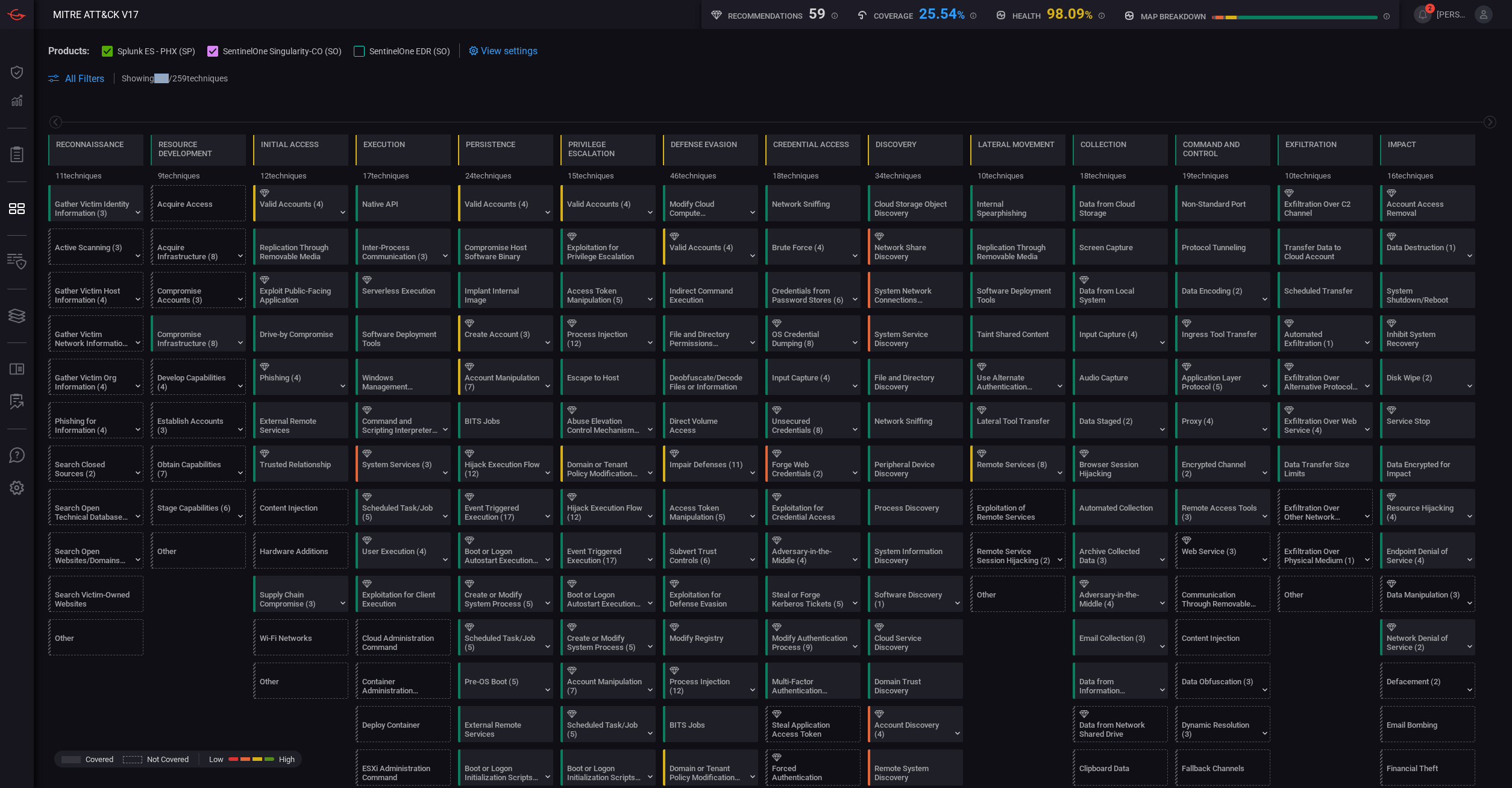
drag, startPoint x: 171, startPoint y: 77, endPoint x: 158, endPoint y: 79, distance: 13.2
click at [158, 79] on p "Showing 259 / 259 techniques" at bounding box center [174, 78] width 106 height 10
click at [204, 83] on p "Showing 259 / 259 techniques" at bounding box center [174, 78] width 106 height 10
